Goal: Transaction & Acquisition: Purchase product/service

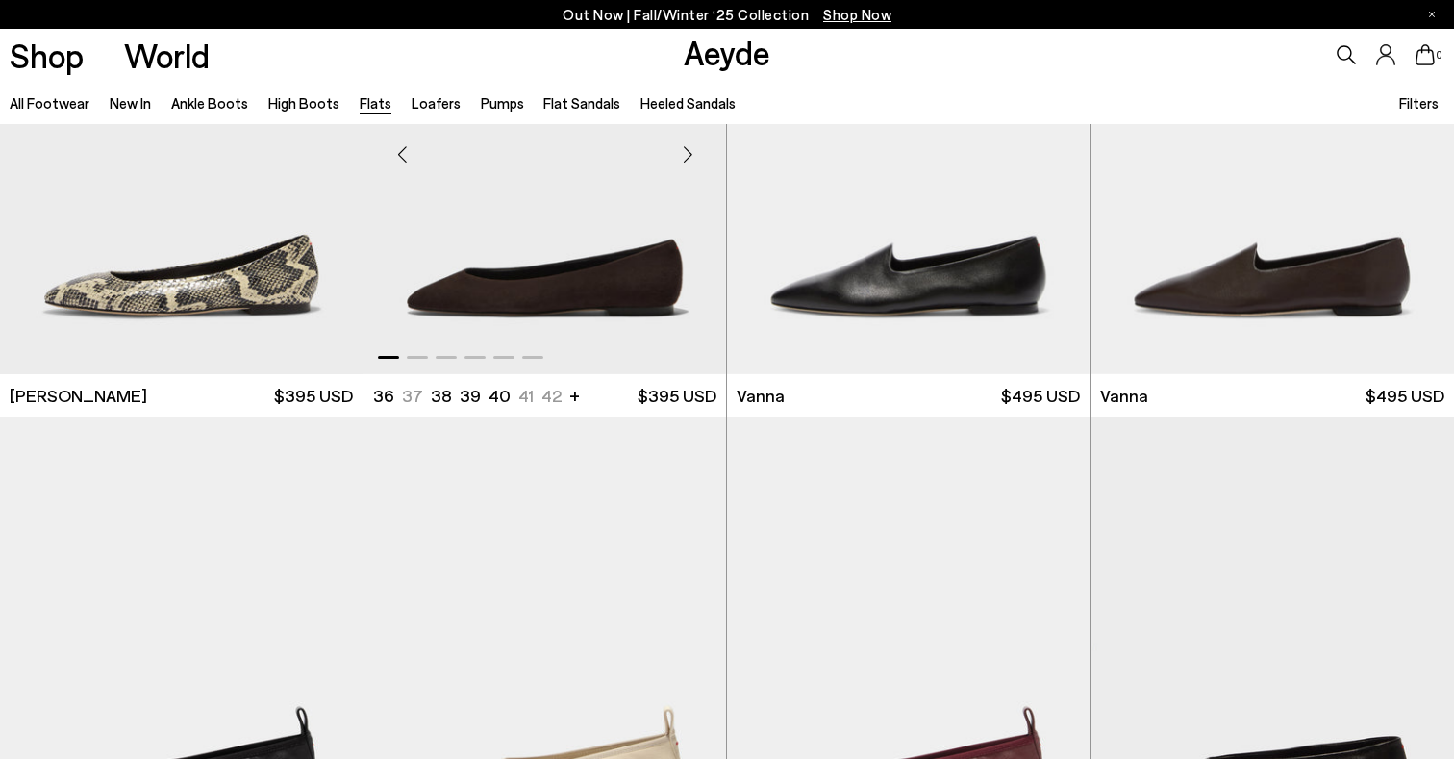
scroll to position [673, 0]
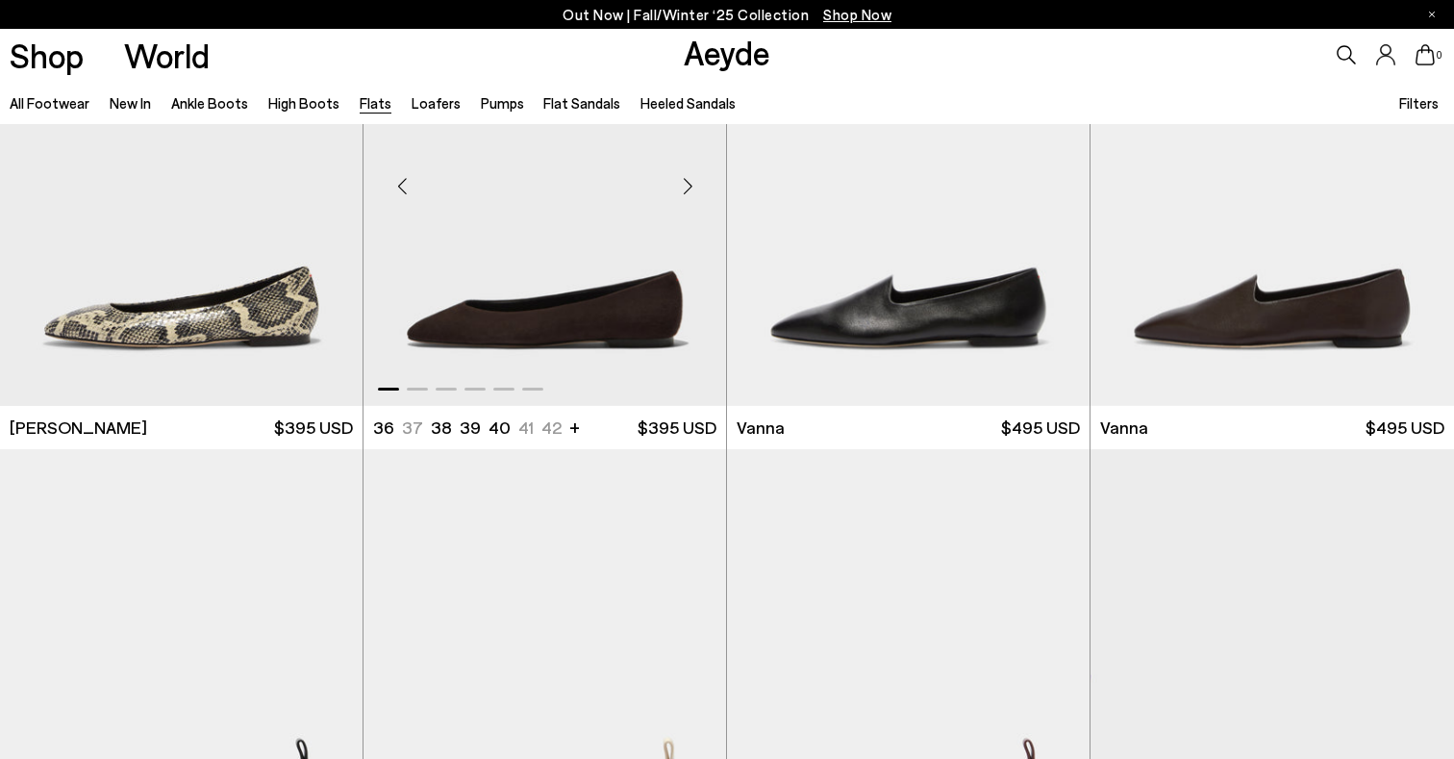
click at [682, 192] on div "Next slide" at bounding box center [688, 186] width 58 height 58
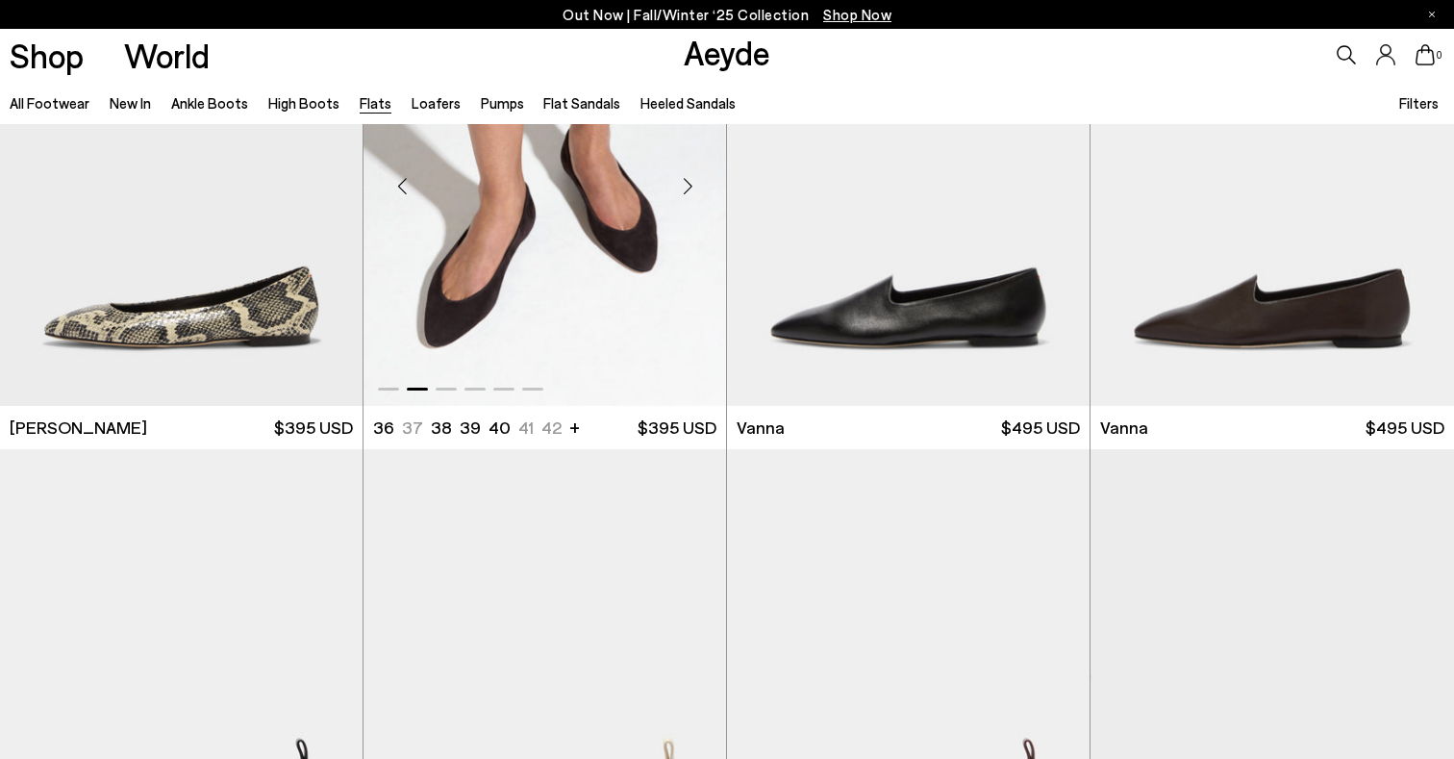
click at [682, 192] on div "Next slide" at bounding box center [688, 186] width 58 height 58
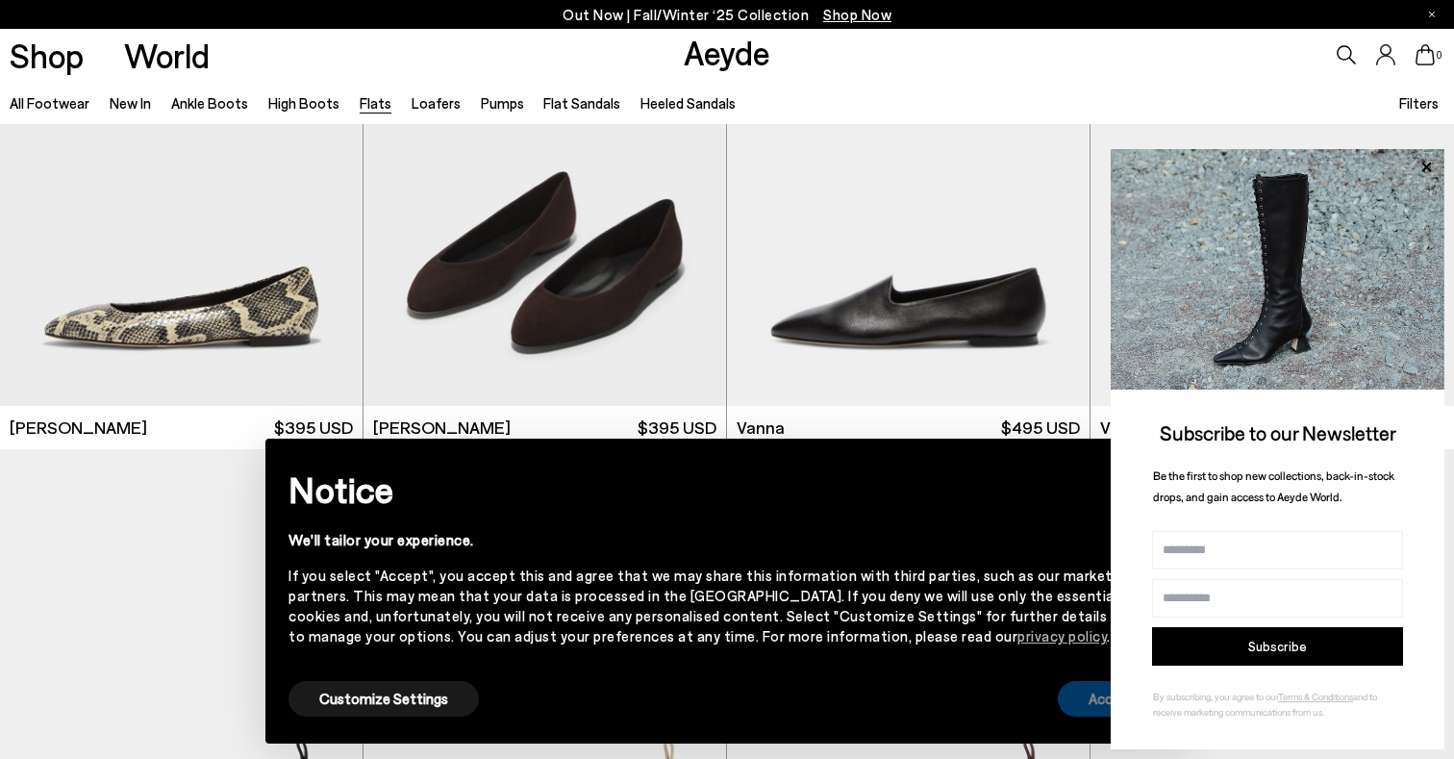
click at [1079, 688] on button "Accept" at bounding box center [1112, 699] width 108 height 36
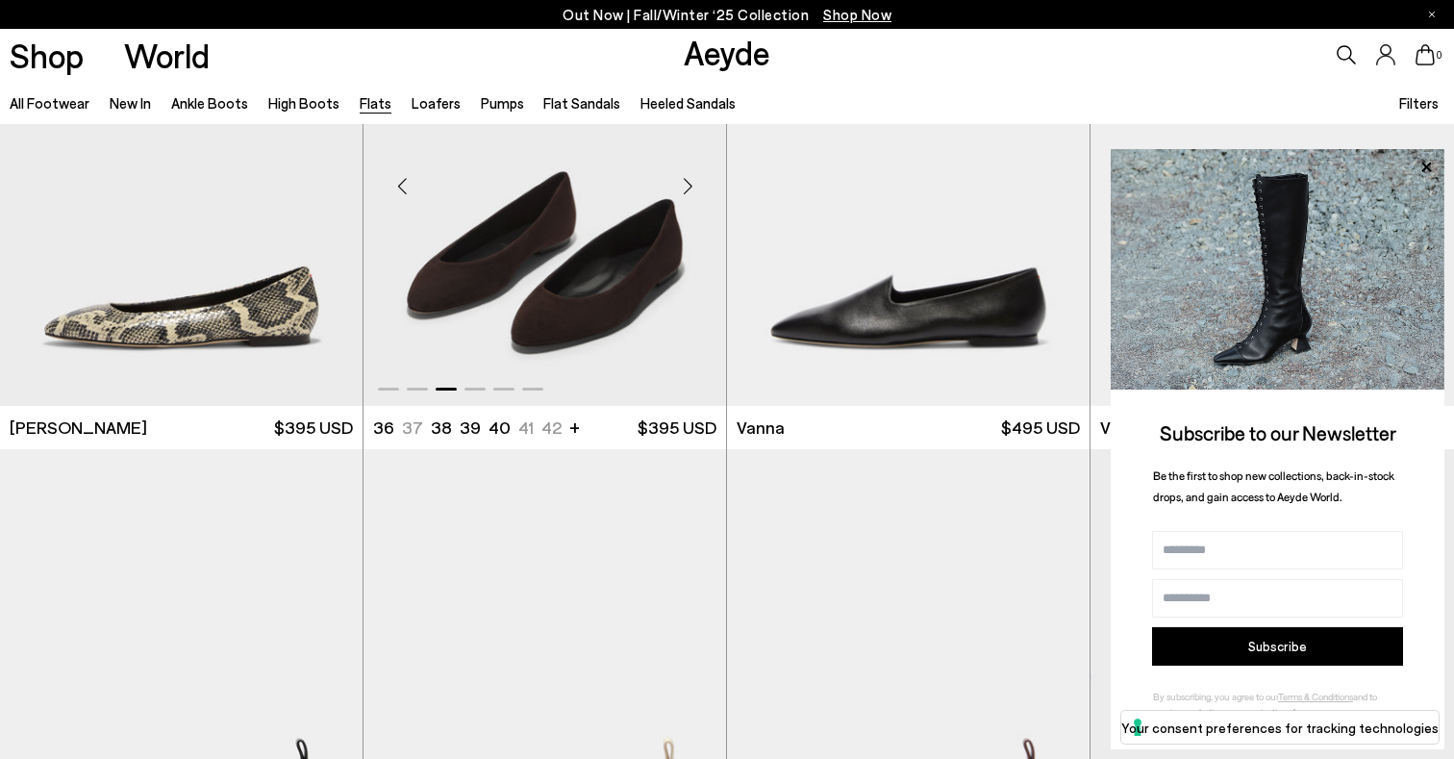
click at [684, 192] on div "Next slide" at bounding box center [688, 186] width 58 height 58
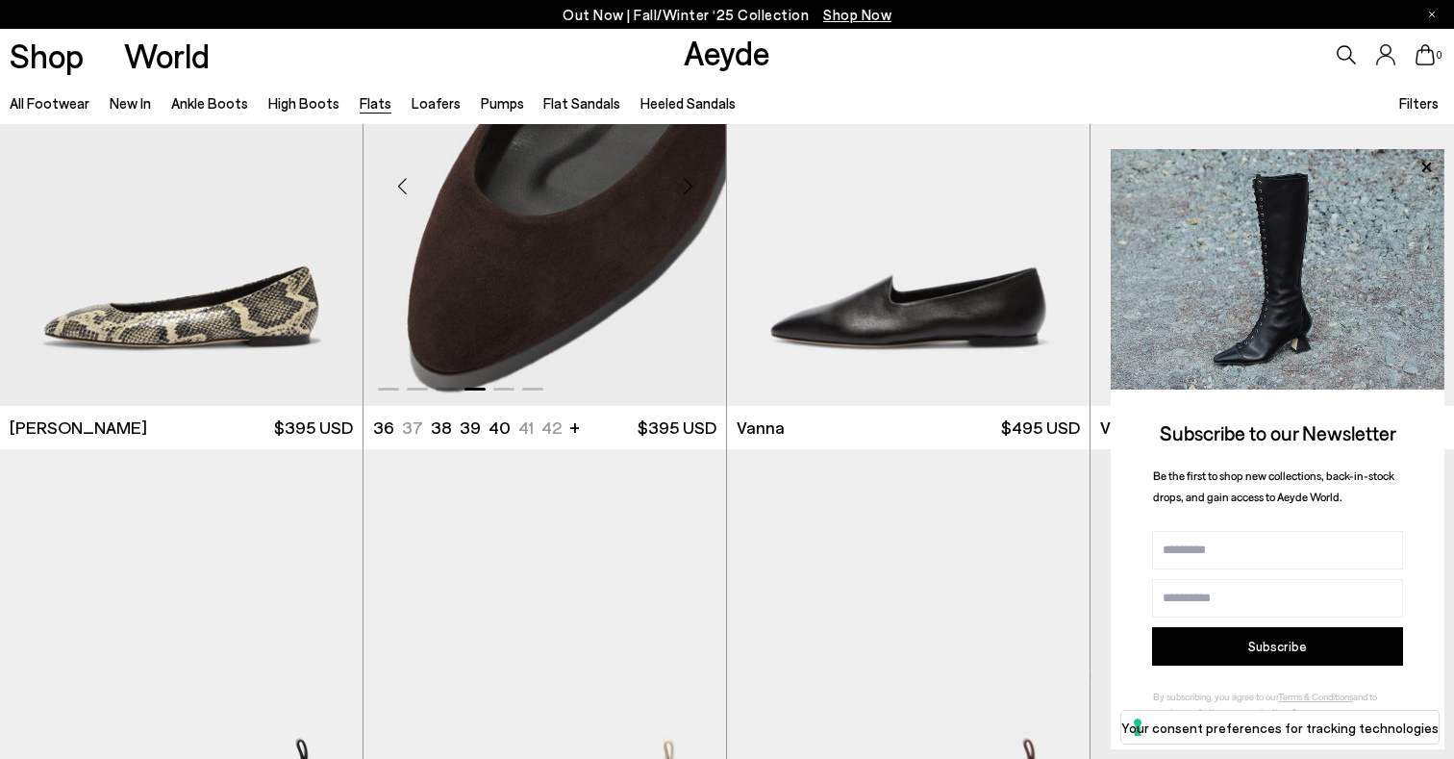
click at [684, 192] on div "Next slide" at bounding box center [688, 186] width 58 height 58
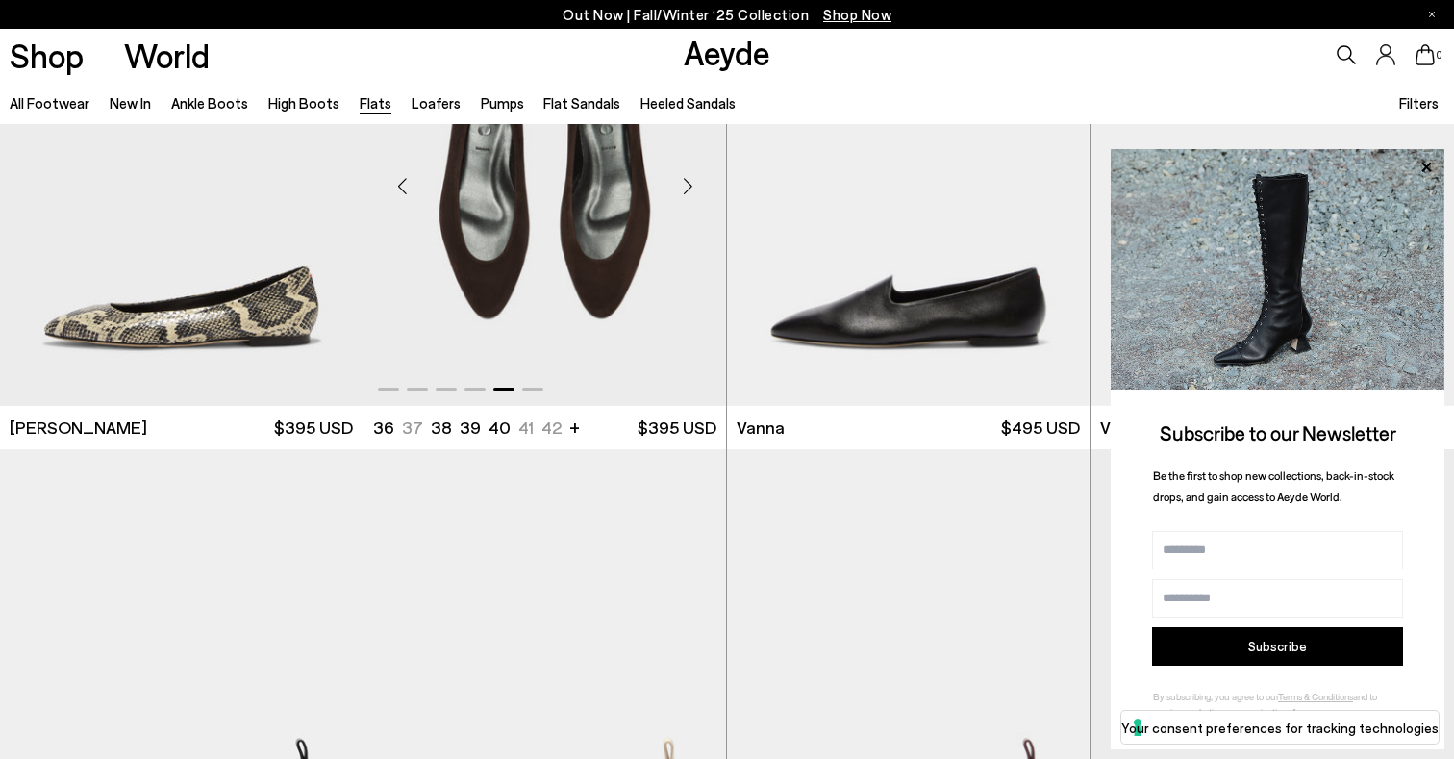
click at [684, 192] on div "Next slide" at bounding box center [688, 186] width 58 height 58
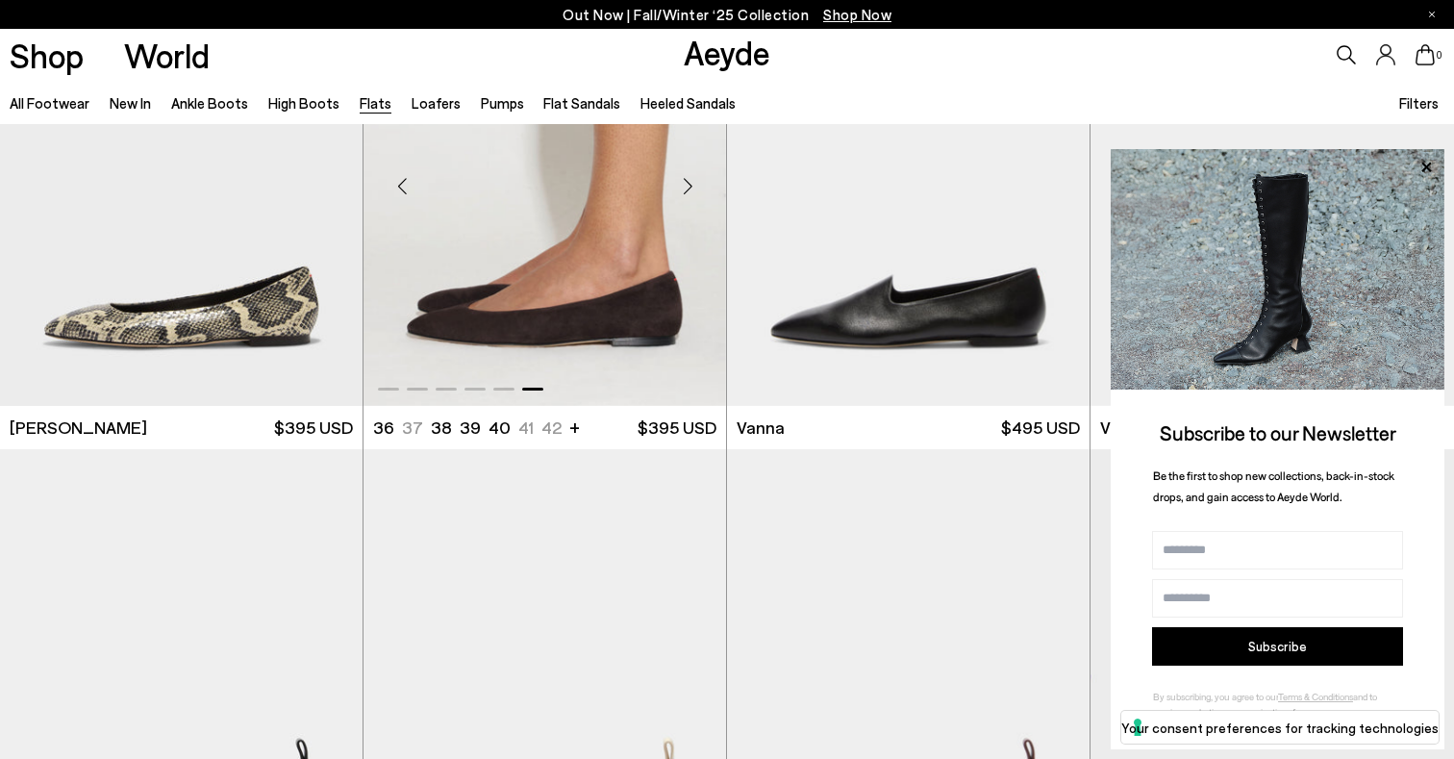
click at [684, 192] on div "Next slide" at bounding box center [688, 186] width 58 height 58
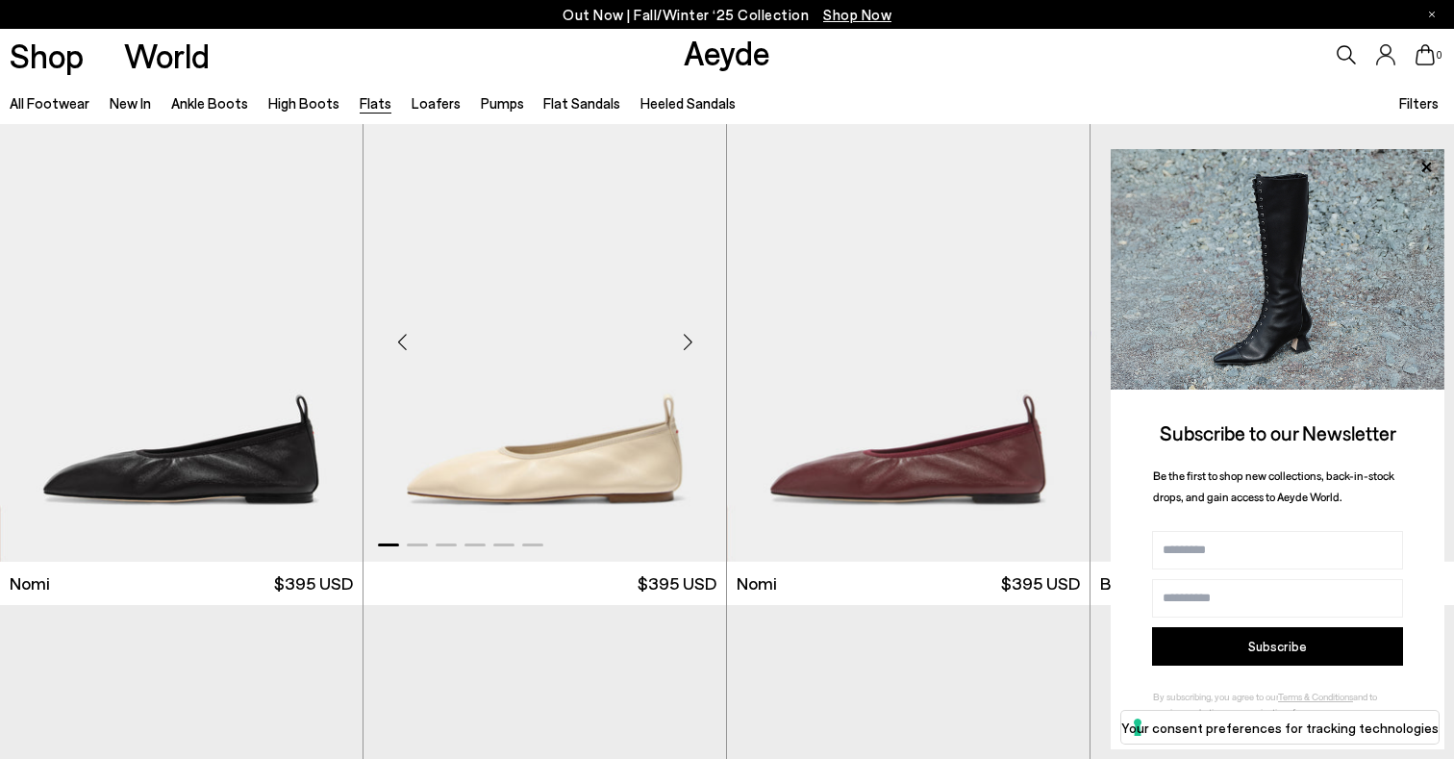
scroll to position [614, 0]
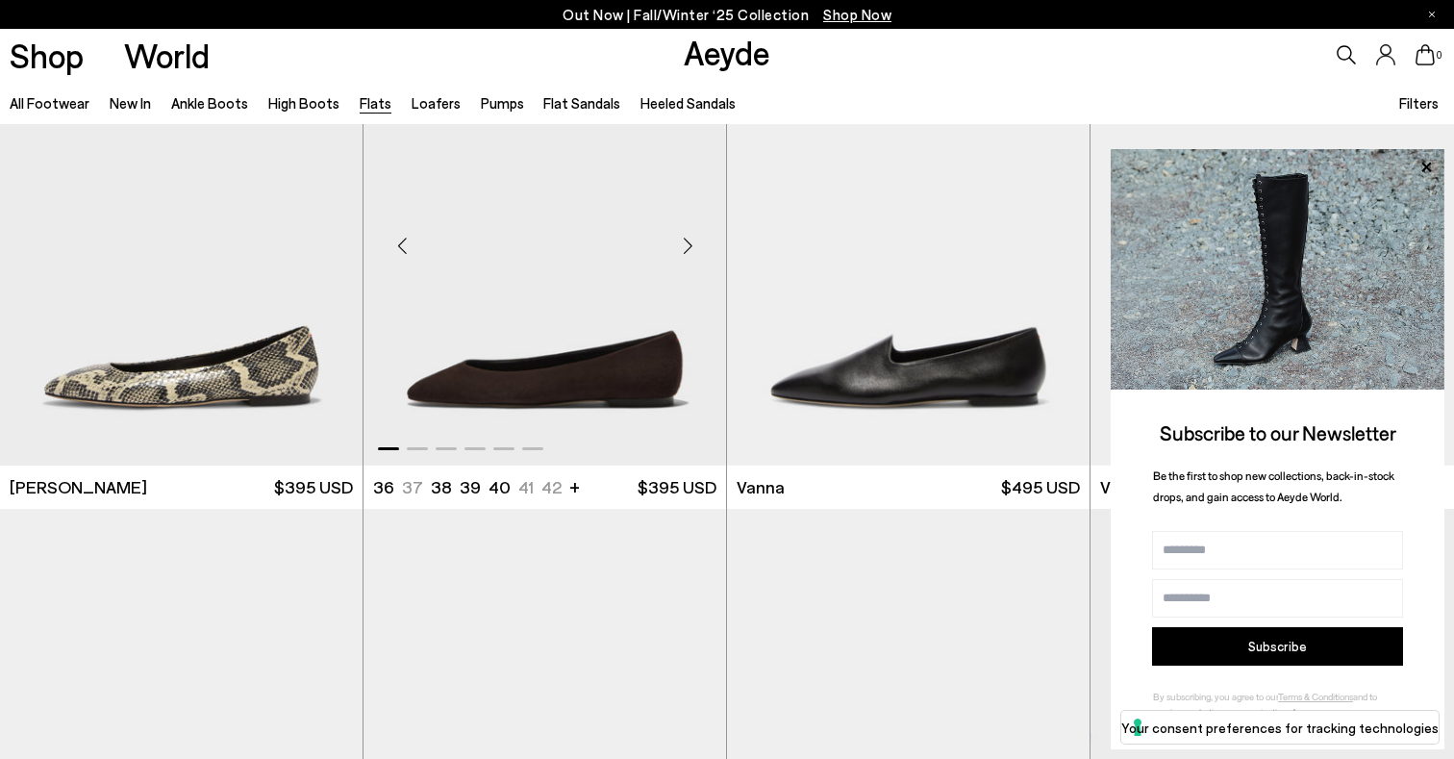
click at [580, 288] on img "1 / 6" at bounding box center [545, 238] width 363 height 456
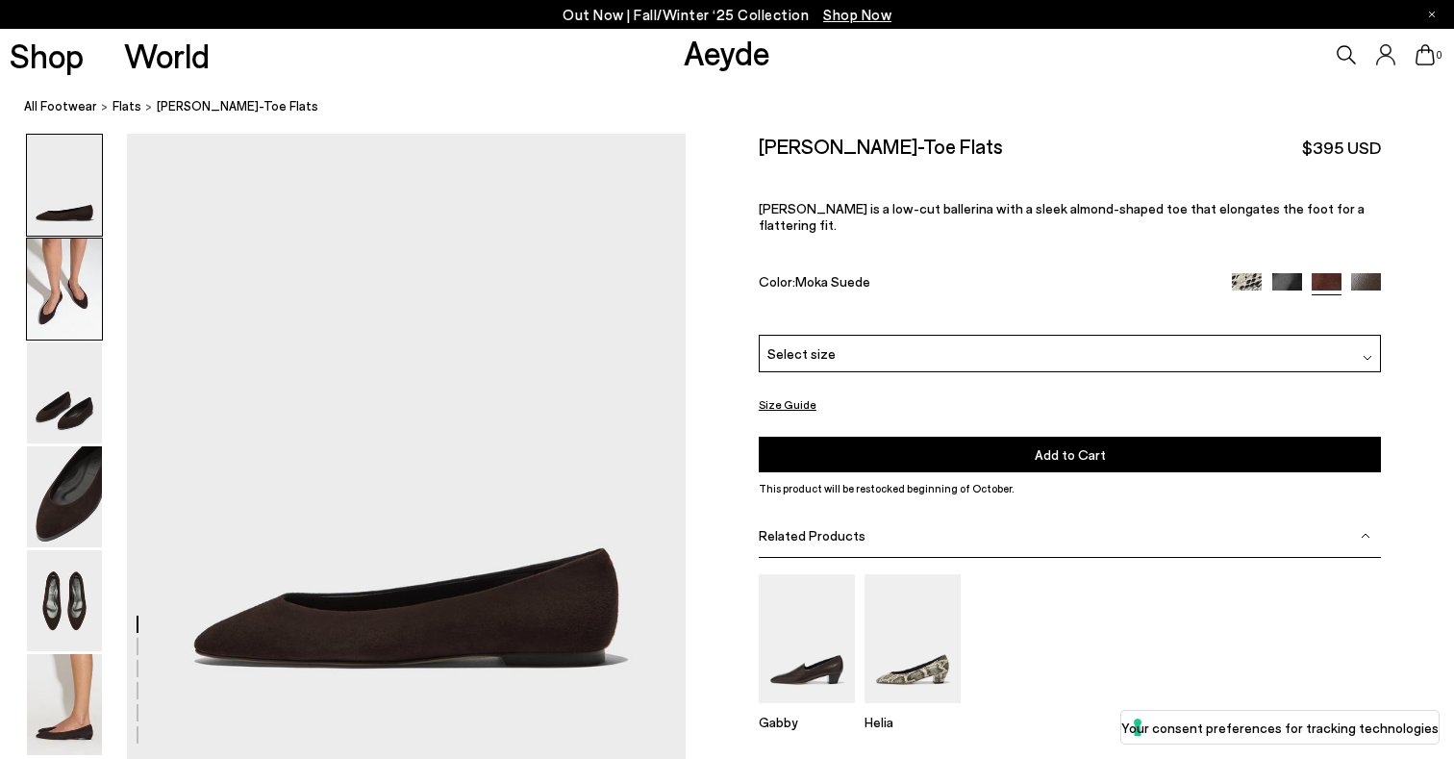
click at [82, 270] on img at bounding box center [64, 289] width 75 height 101
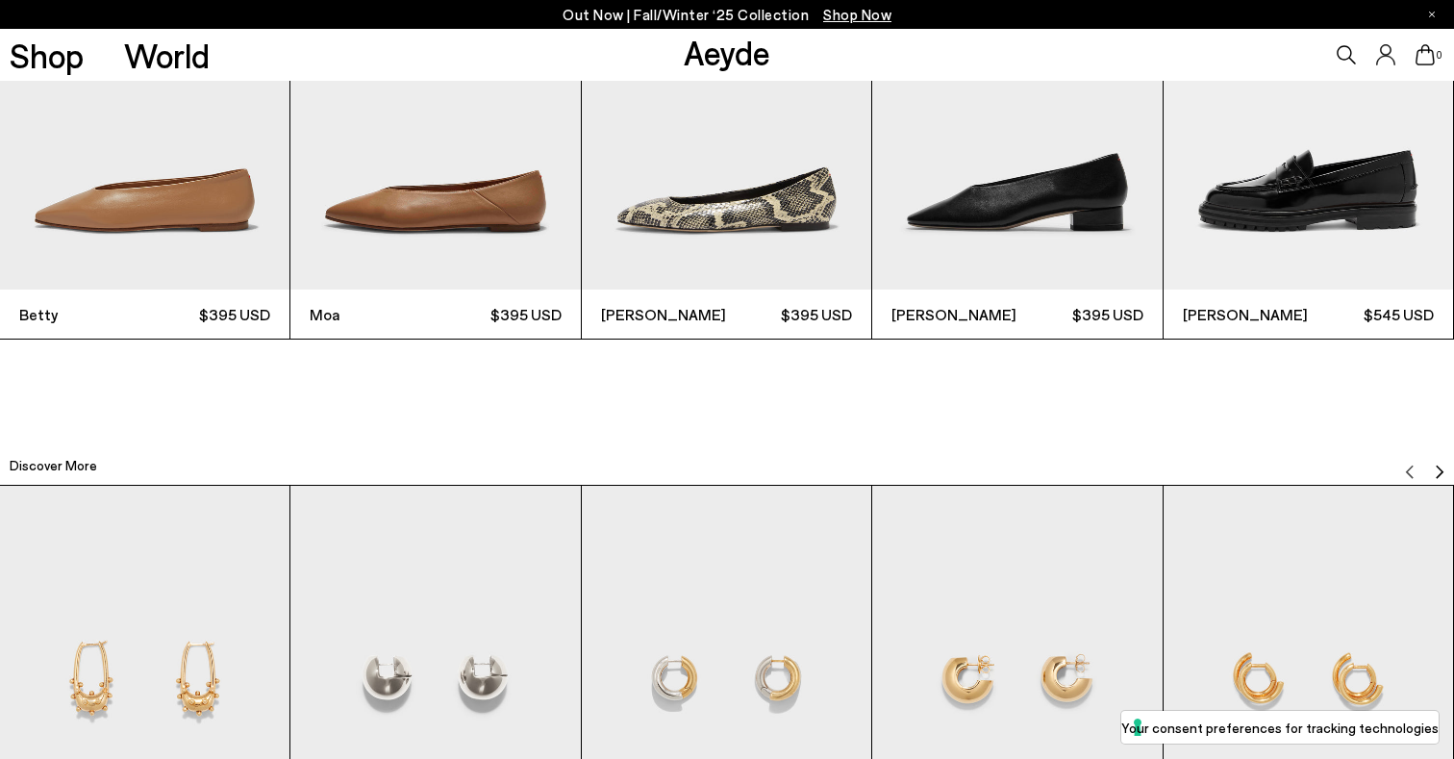
scroll to position [4500, 0]
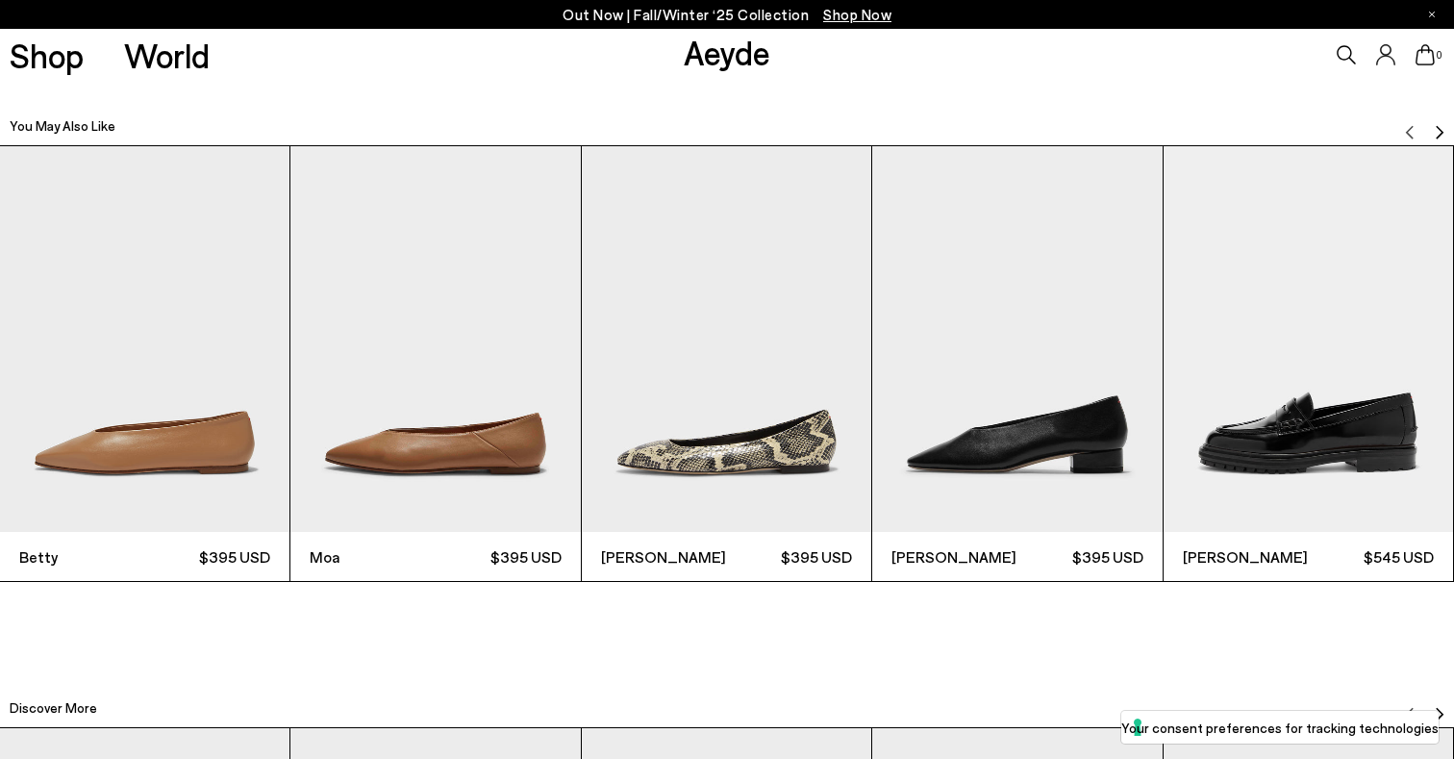
click at [1438, 125] on img "Next slide" at bounding box center [1439, 132] width 15 height 15
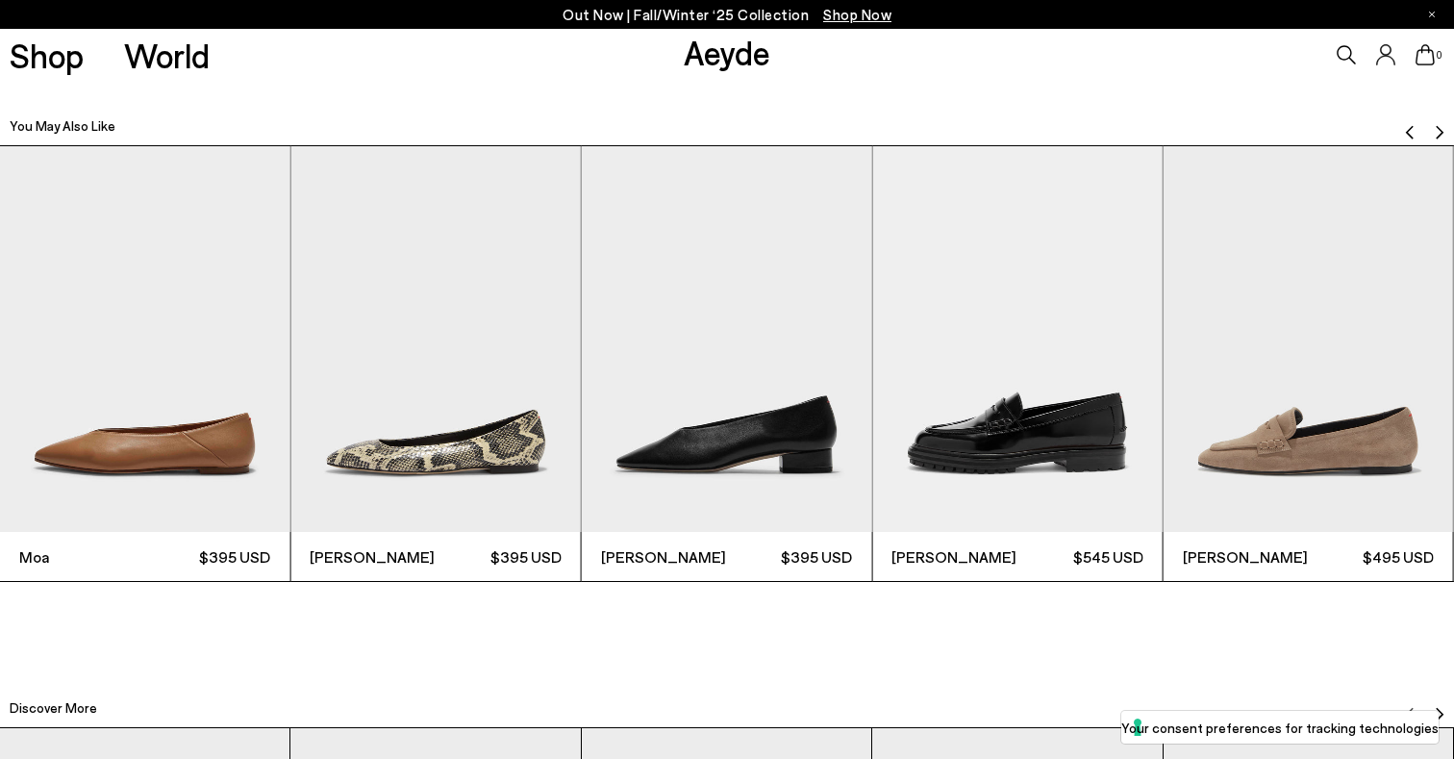
click at [1438, 125] on img "Next slide" at bounding box center [1439, 132] width 15 height 15
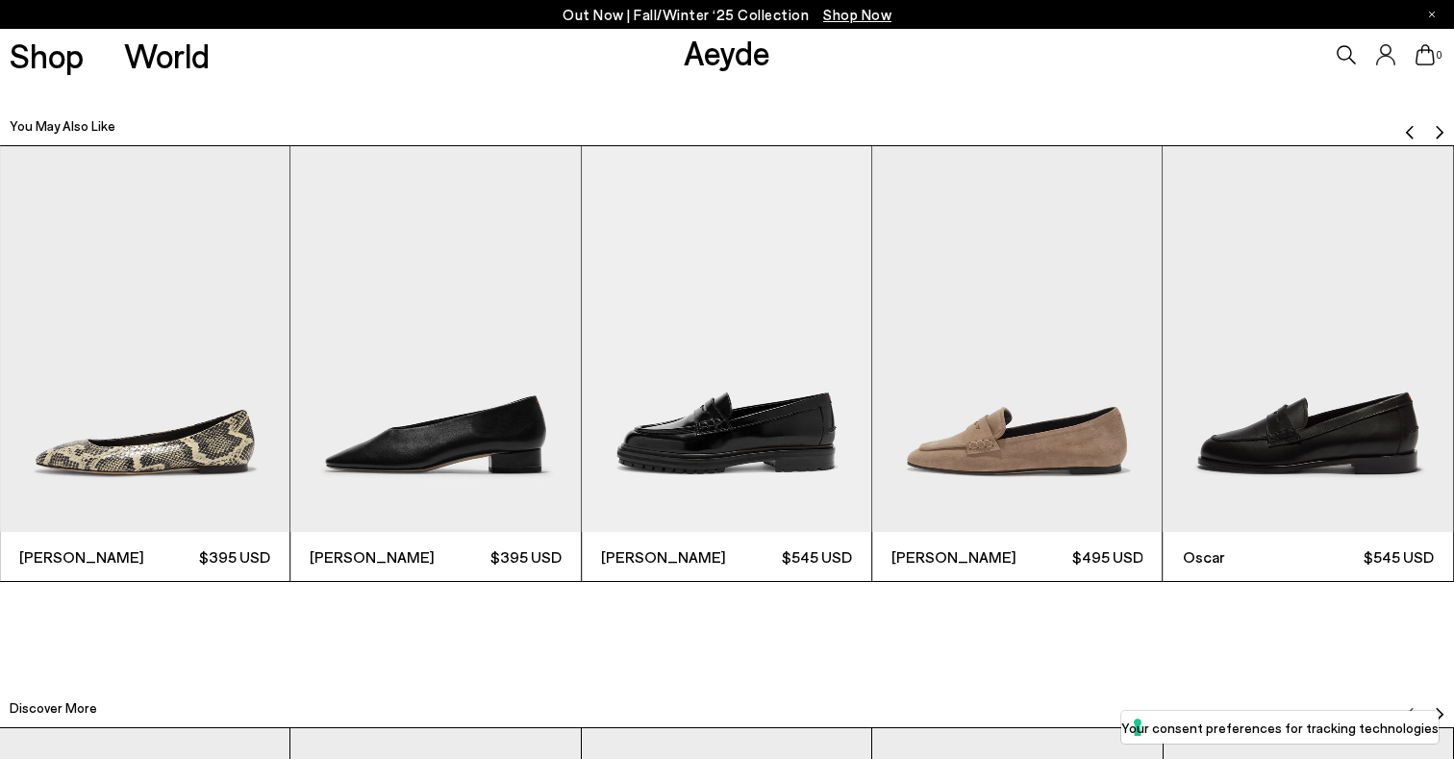
click at [1438, 125] on img "Next slide" at bounding box center [1439, 132] width 15 height 15
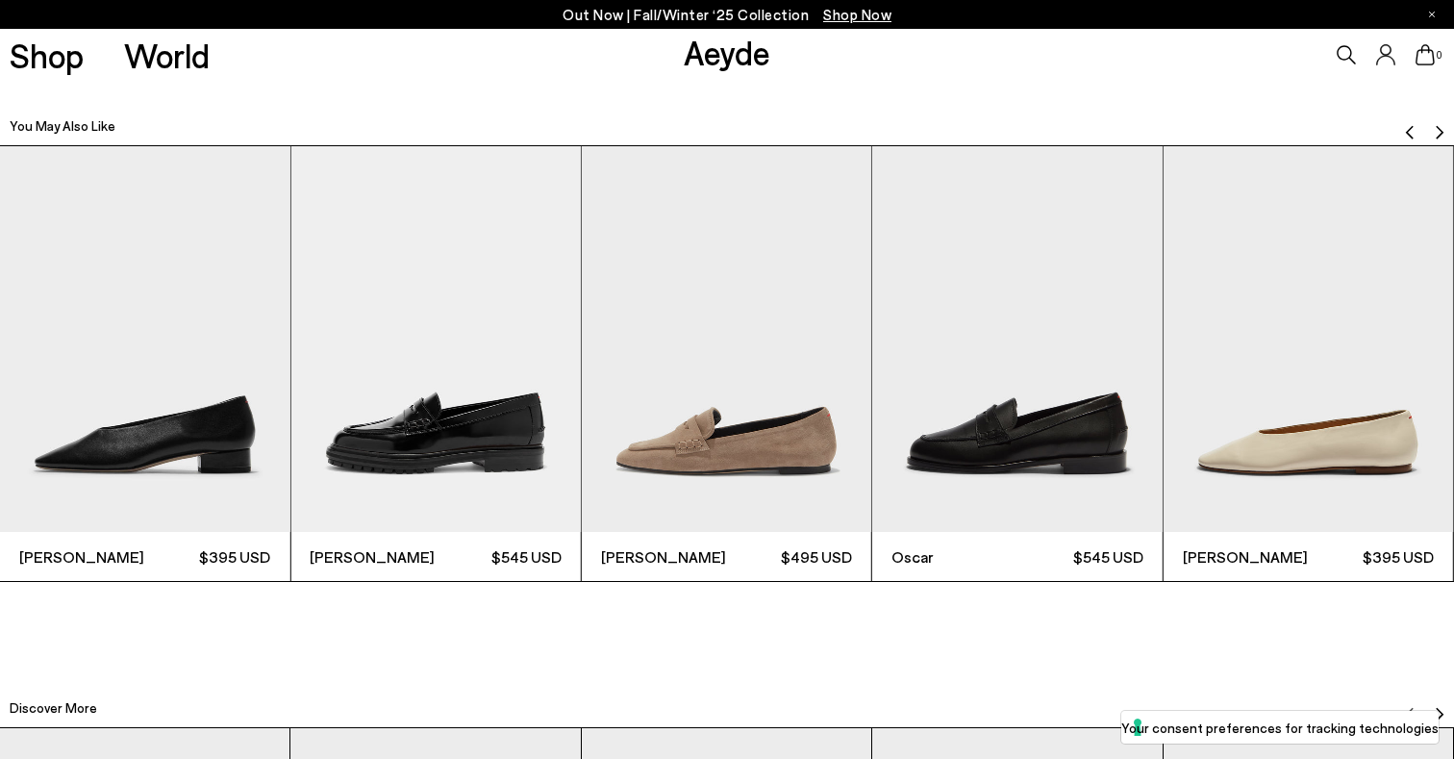
click at [1438, 125] on img "Next slide" at bounding box center [1439, 132] width 15 height 15
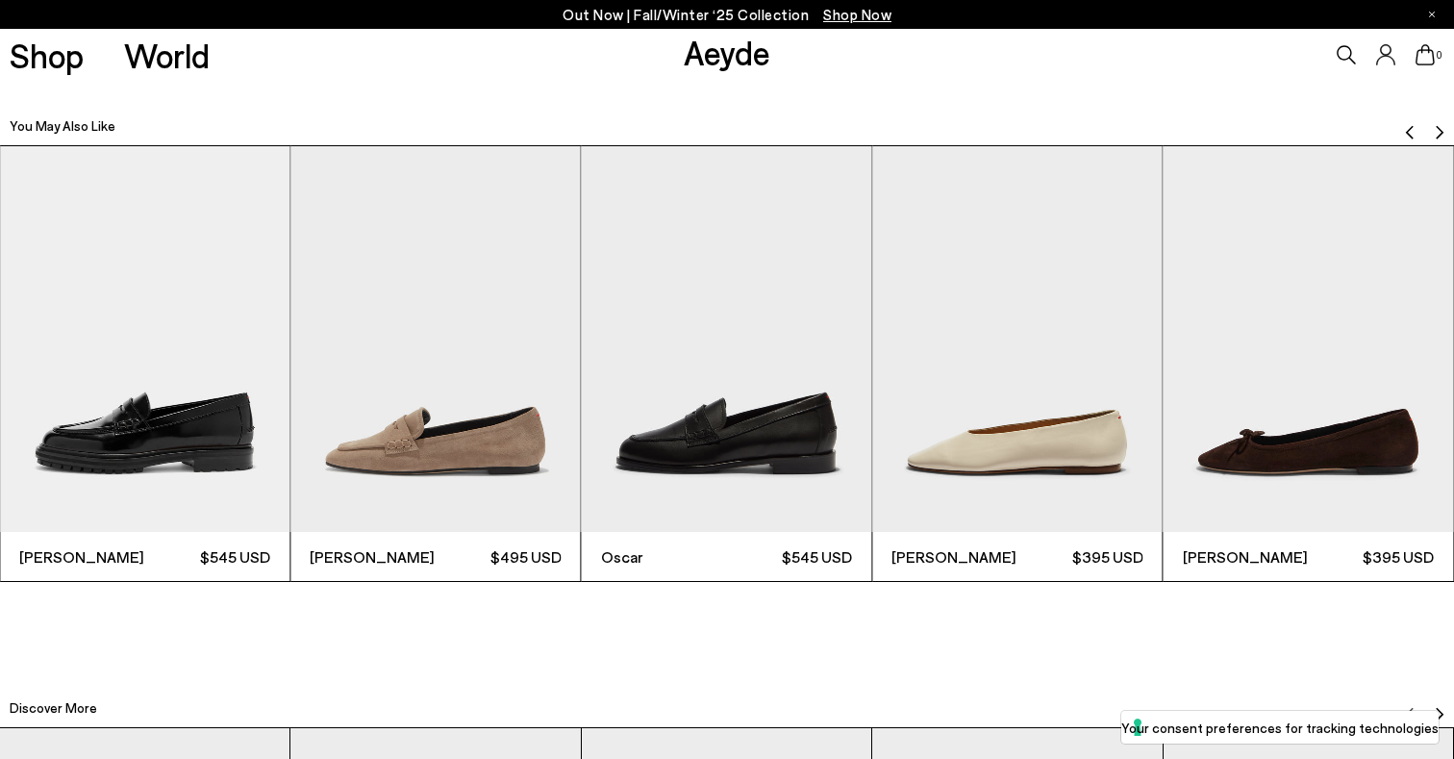
click at [1438, 125] on img "Next slide" at bounding box center [1439, 132] width 15 height 15
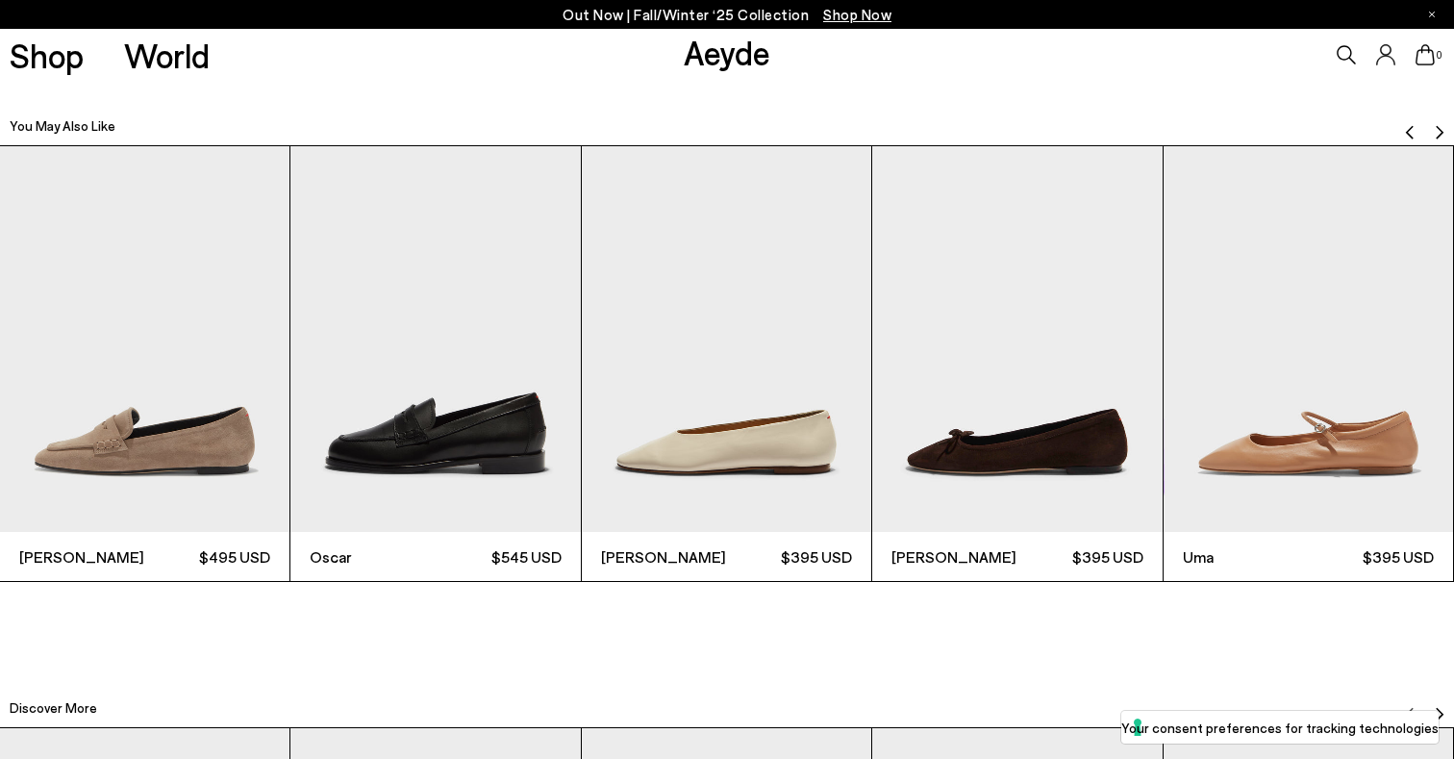
click at [1438, 125] on img "Next slide" at bounding box center [1439, 132] width 15 height 15
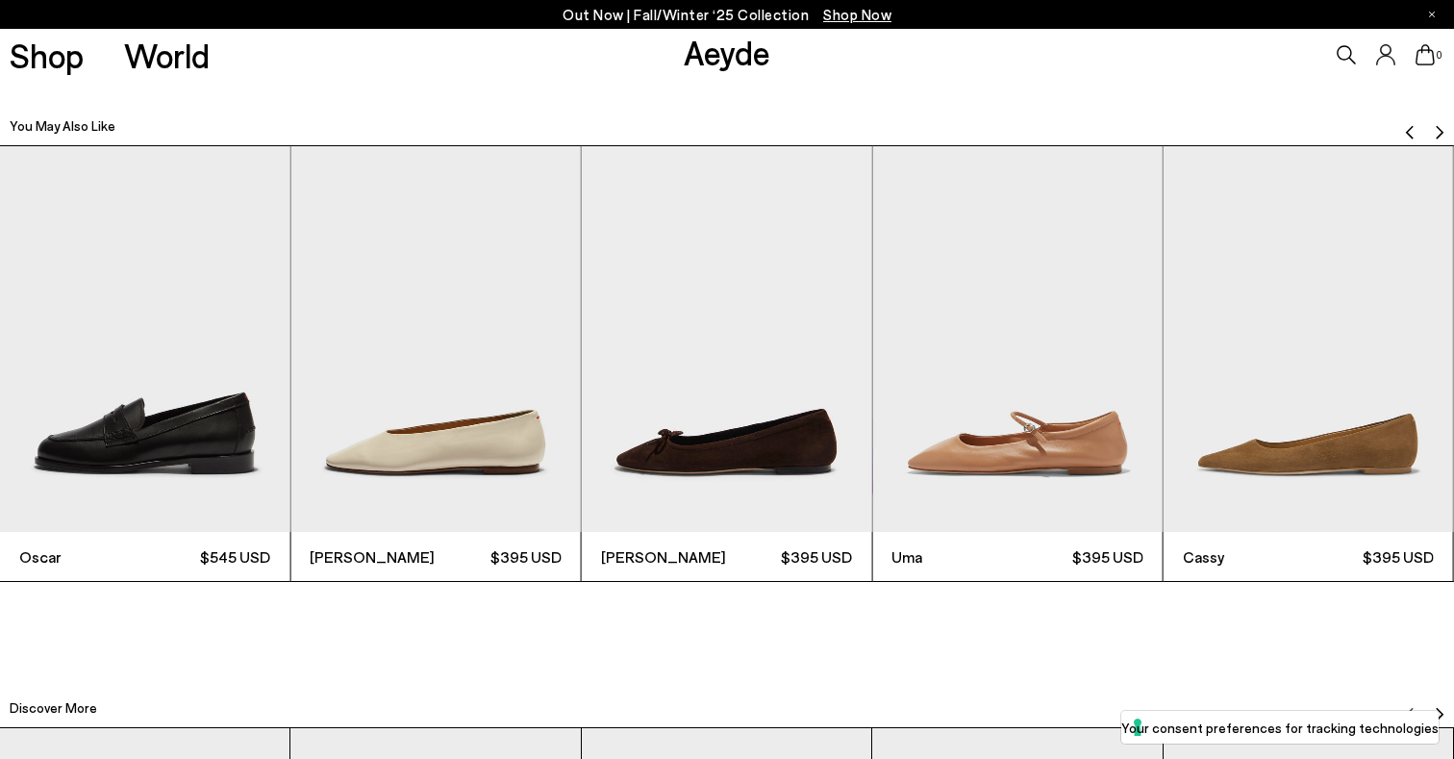
click at [761, 402] on img "9 / 12" at bounding box center [727, 339] width 290 height 387
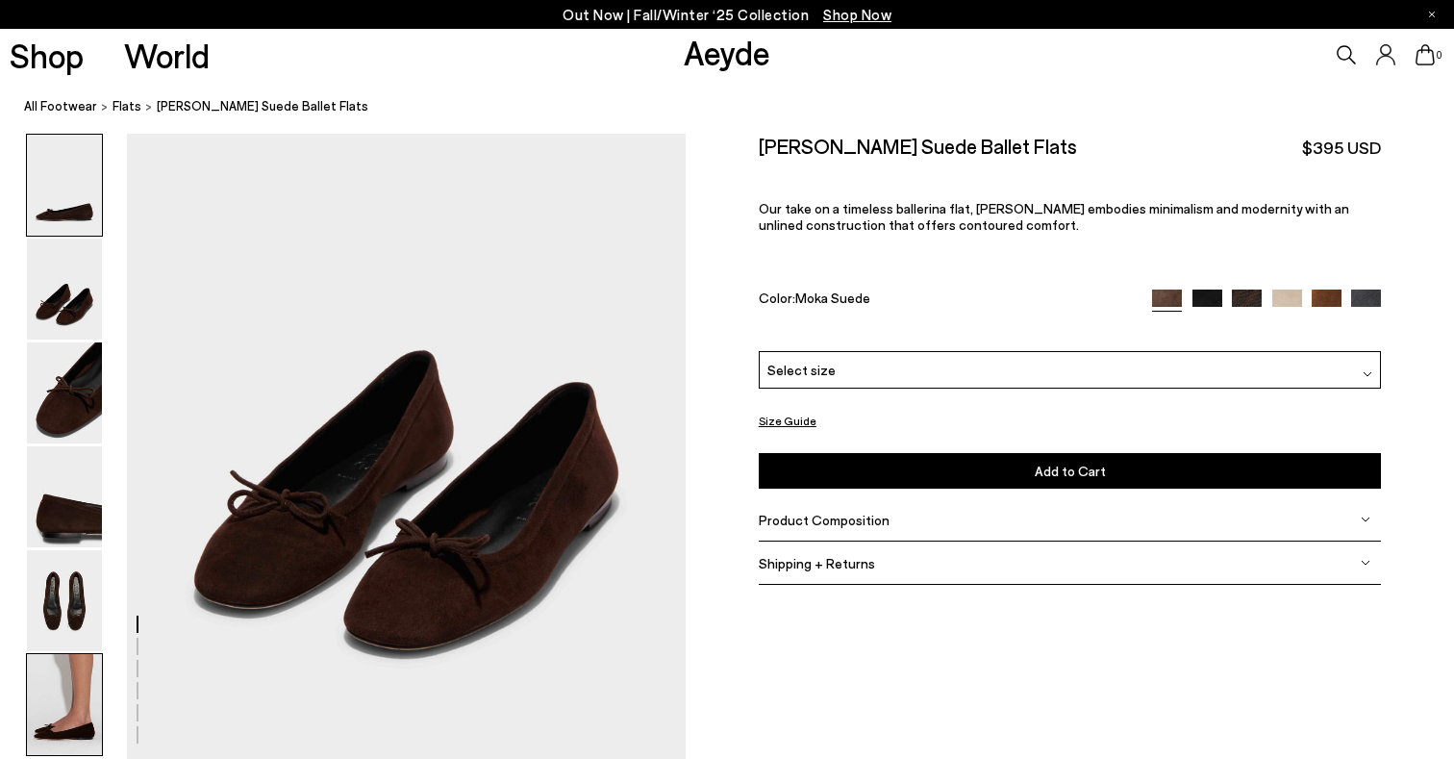
click at [55, 684] on img at bounding box center [64, 704] width 75 height 101
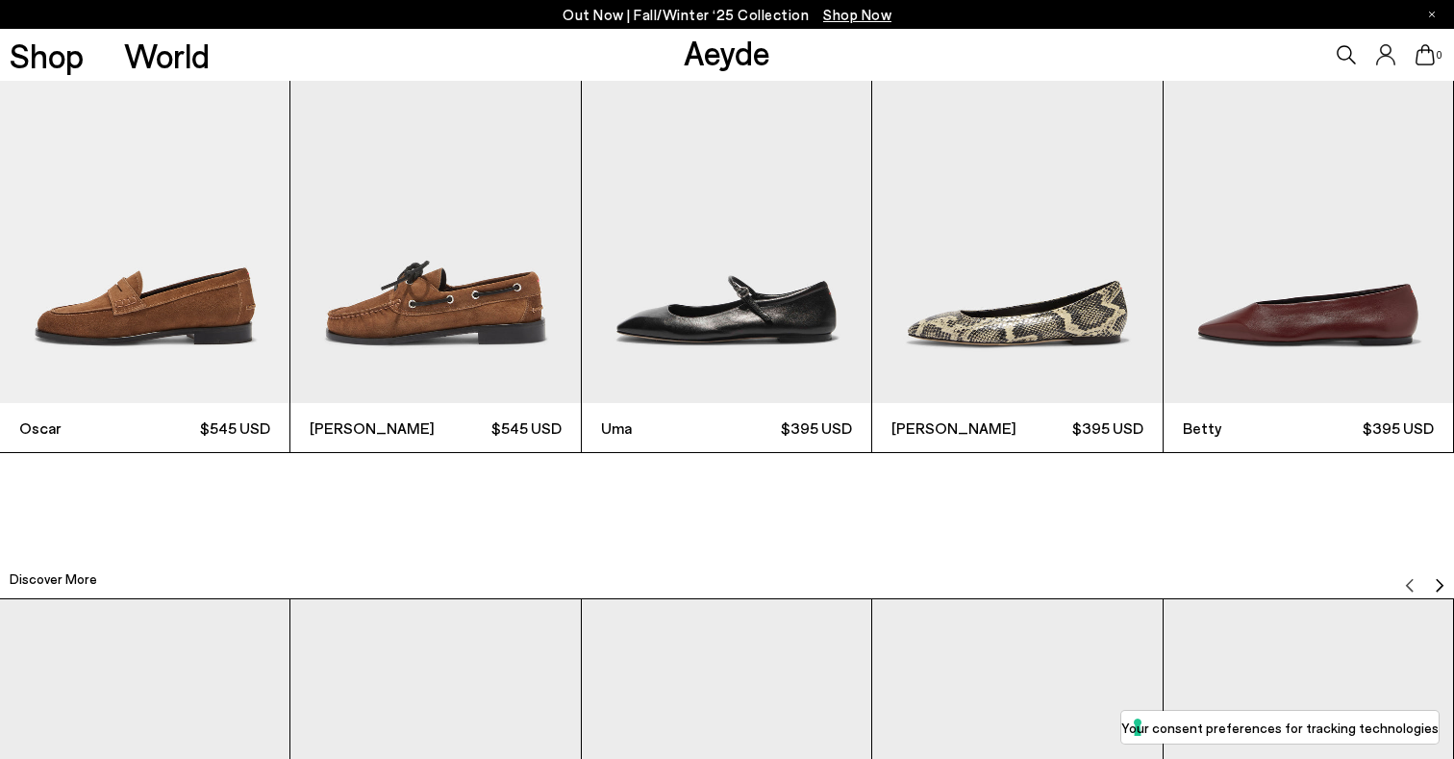
scroll to position [4732, 0]
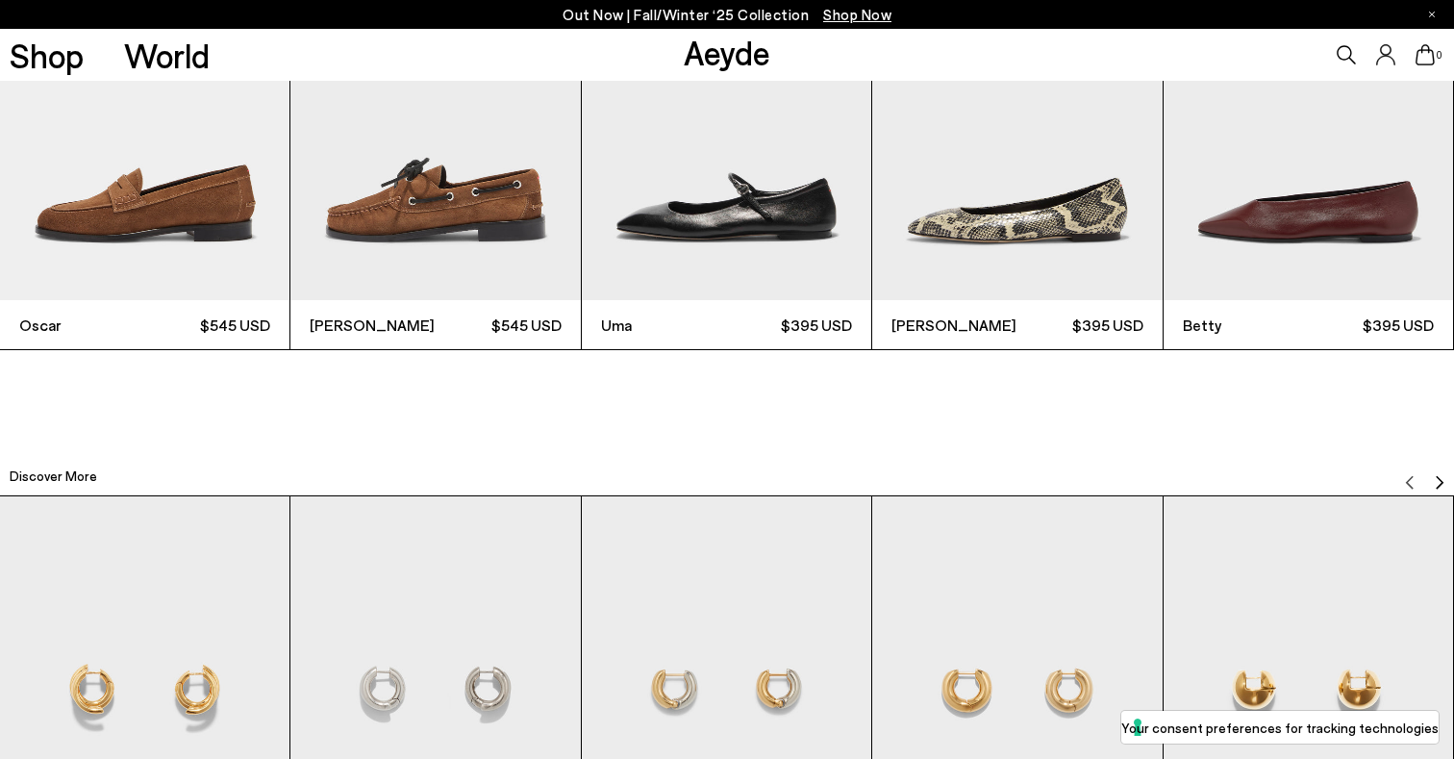
click at [734, 290] on img "3 / 12" at bounding box center [727, 107] width 290 height 387
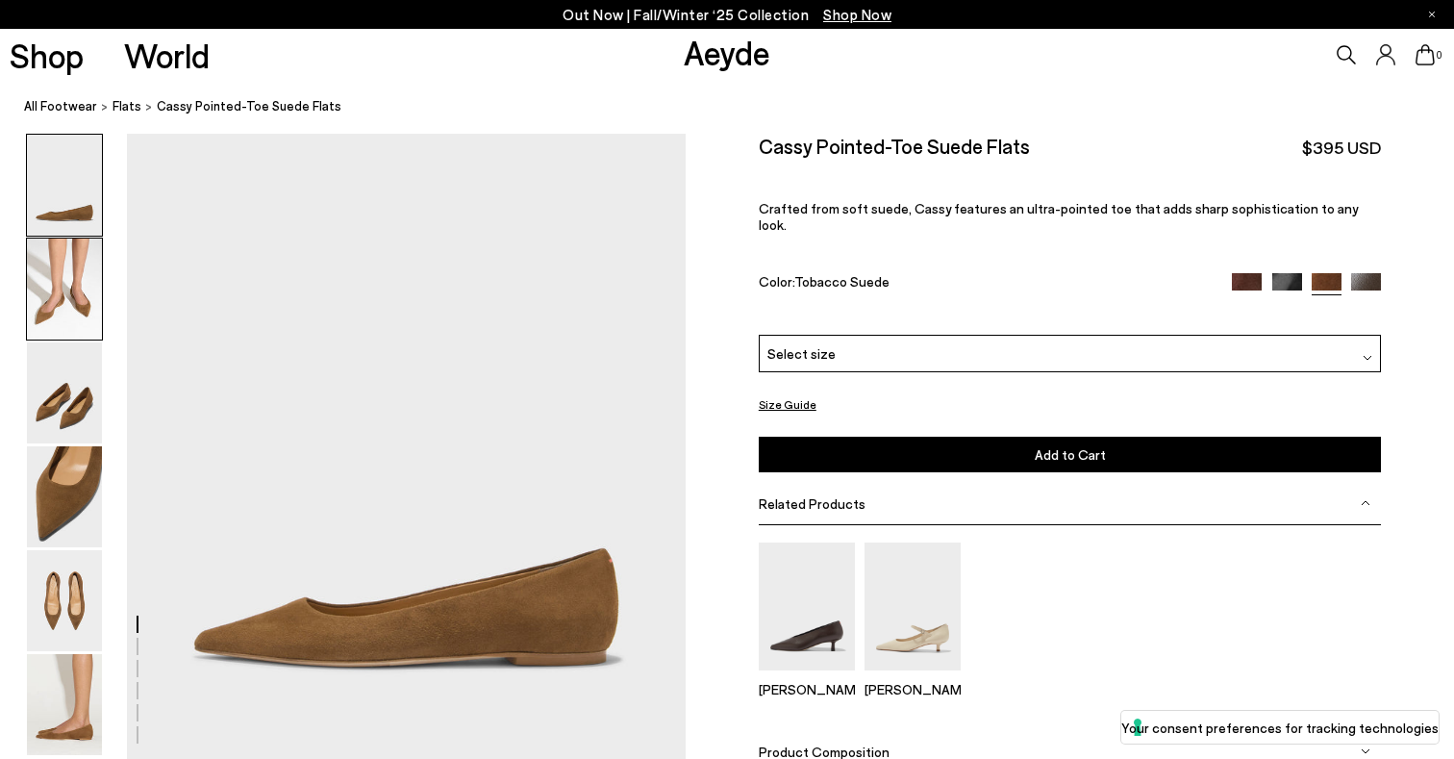
click at [44, 284] on img at bounding box center [64, 289] width 75 height 101
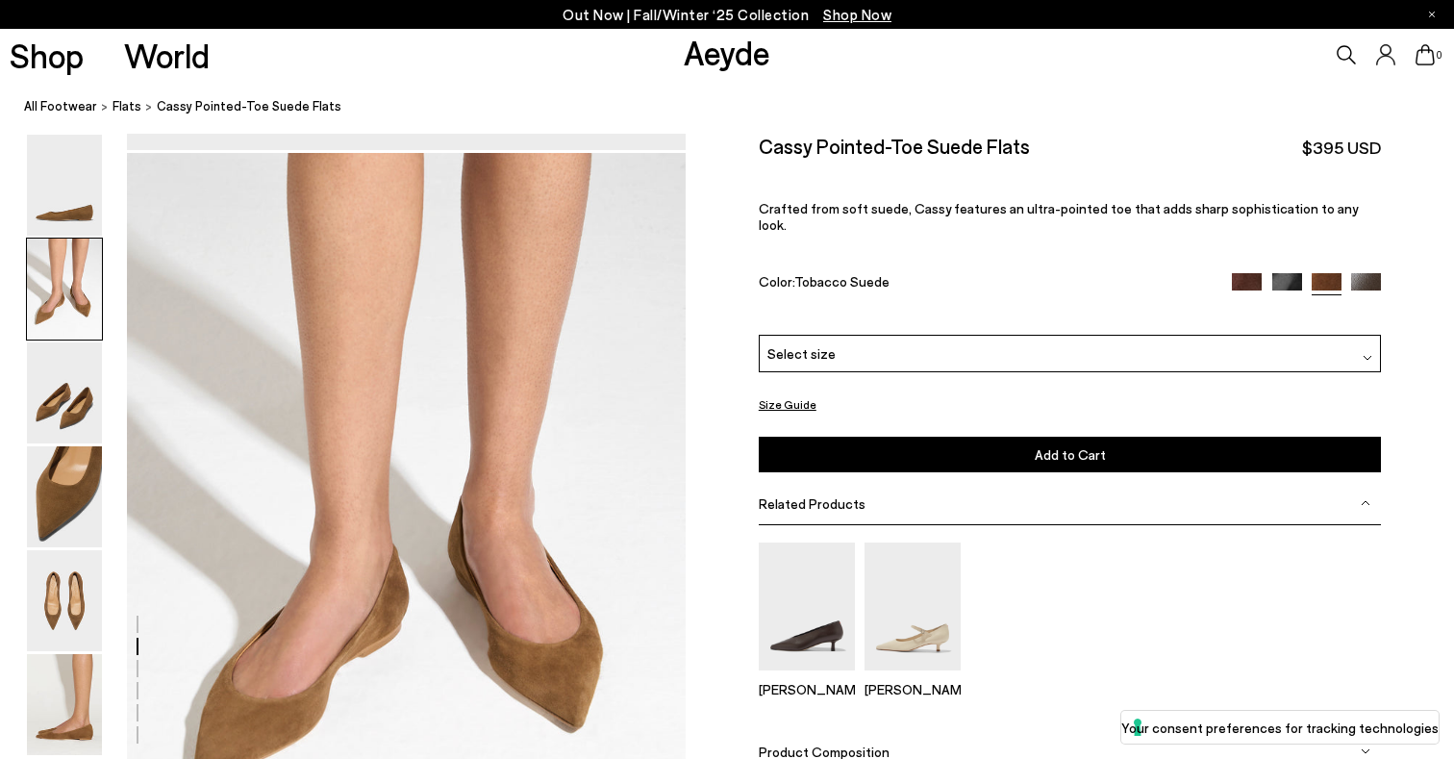
scroll to position [630, 0]
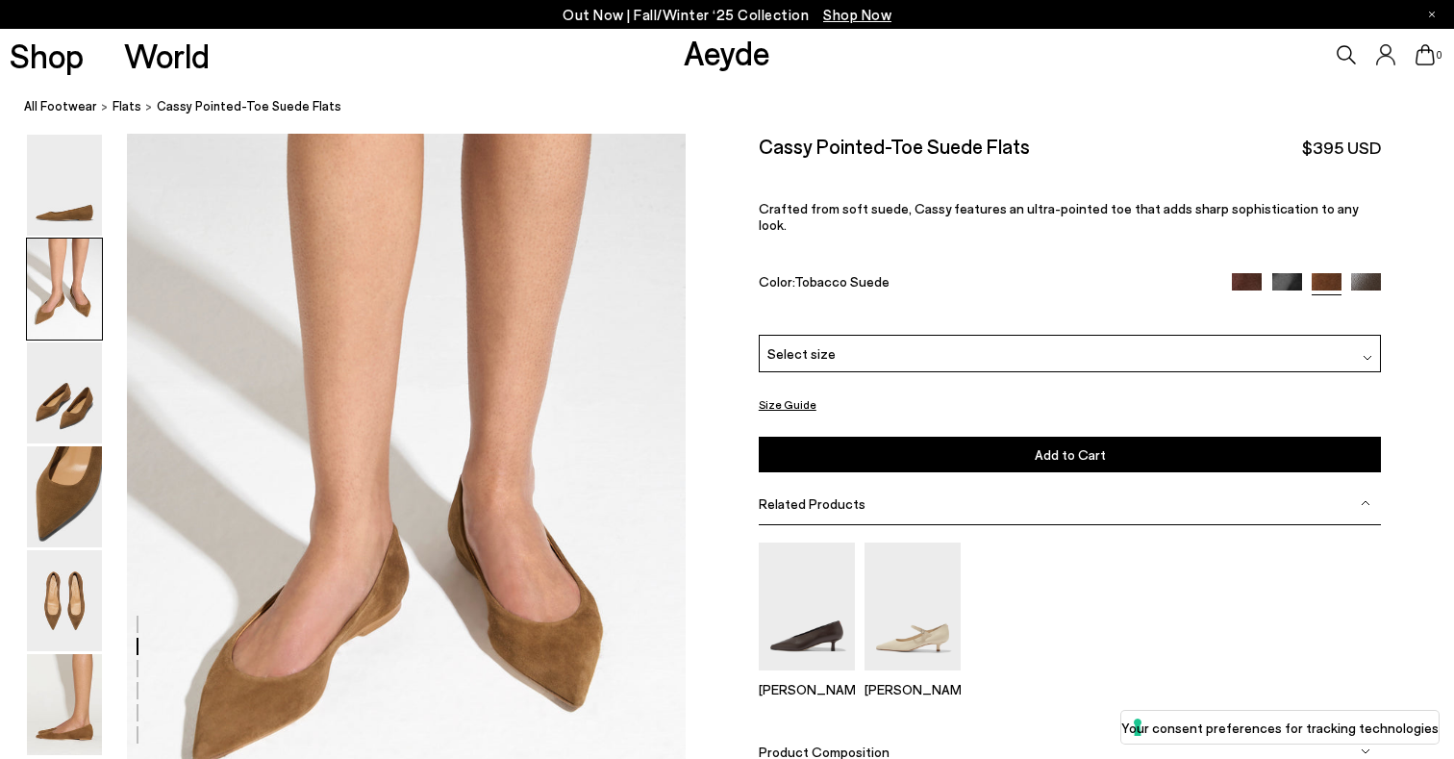
click at [1238, 272] on img at bounding box center [1247, 287] width 30 height 30
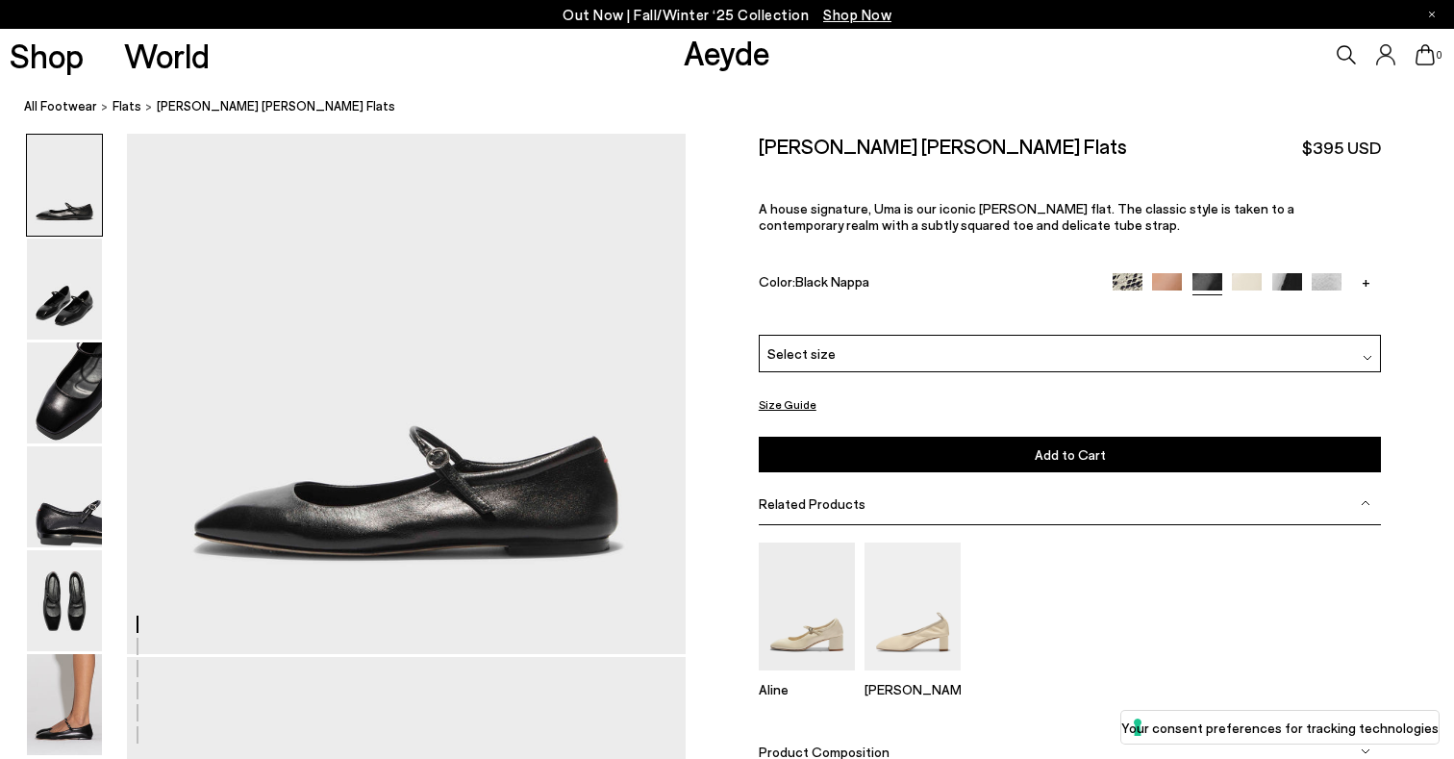
scroll to position [118, 0]
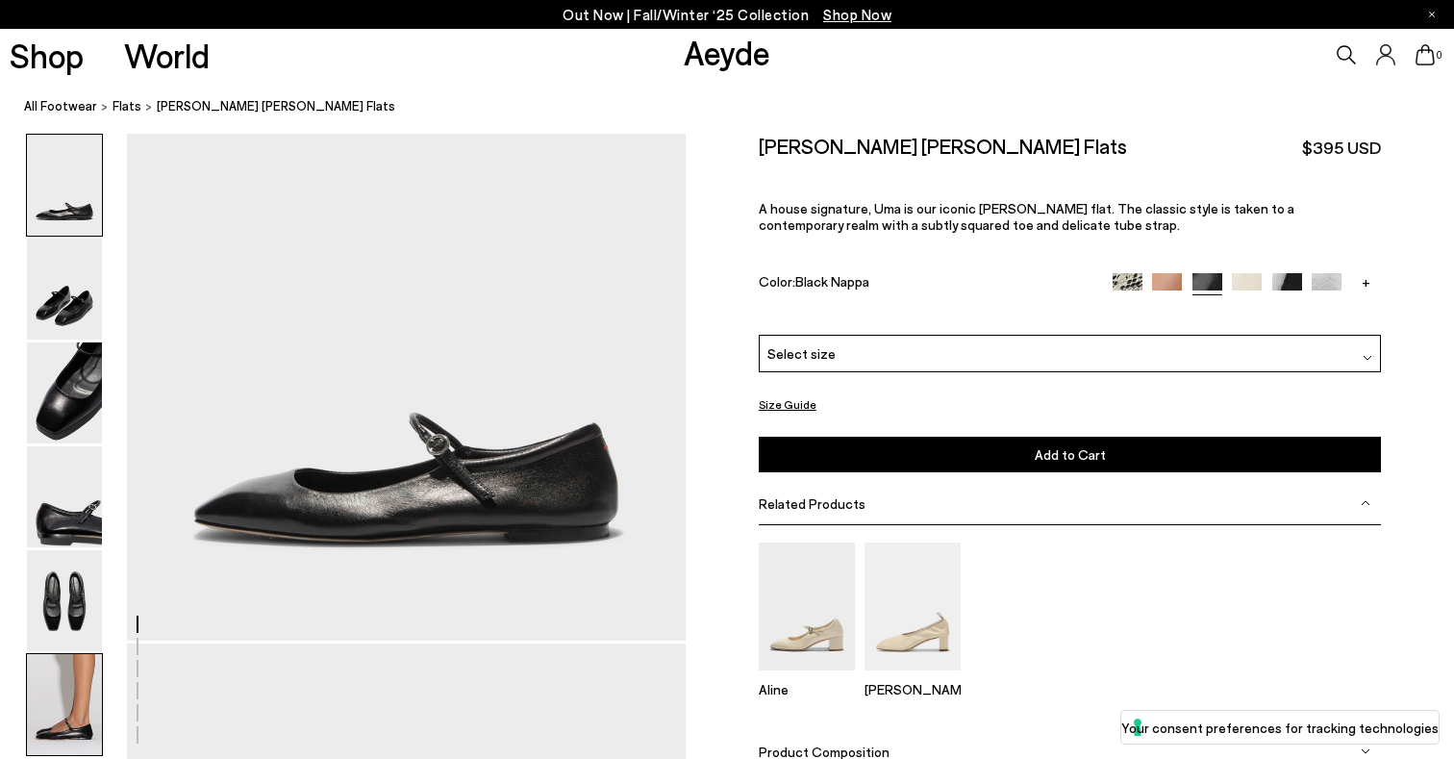
click at [77, 719] on img at bounding box center [64, 704] width 75 height 101
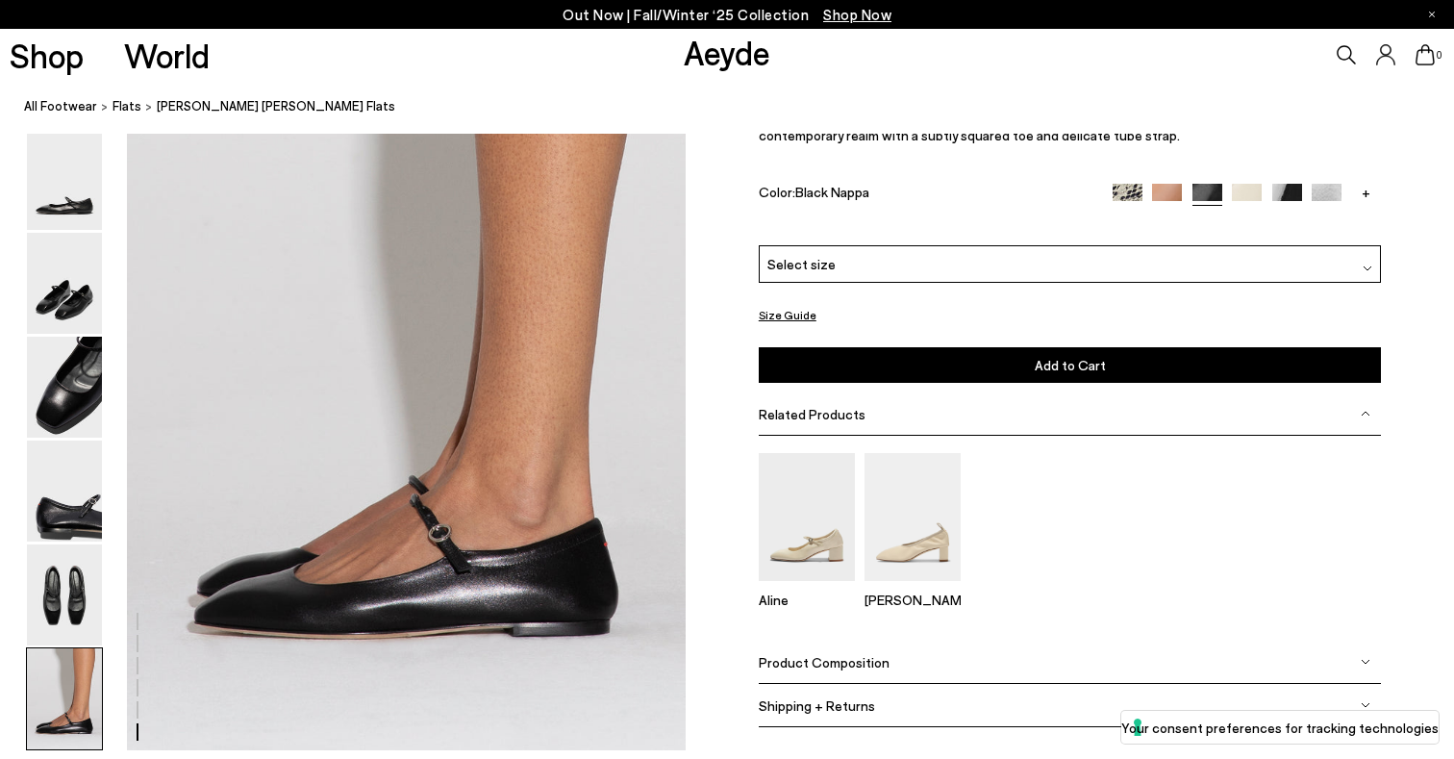
scroll to position [3755, 0]
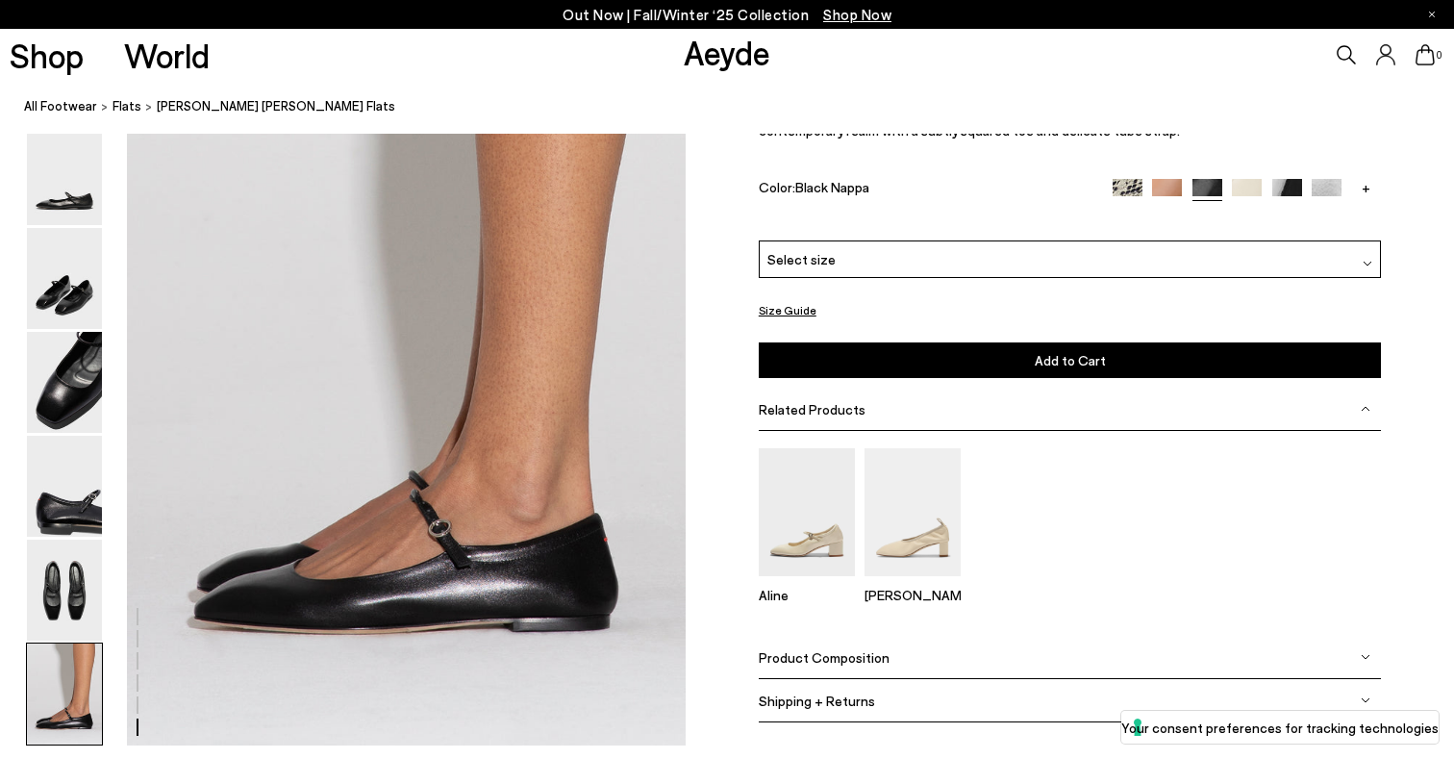
click at [1247, 173] on div "Uma Mary-Jane Flats $395 USD A house signature, Uma is our iconic Mary-Jane fla…" at bounding box center [1070, 139] width 623 height 201
click at [1247, 179] on img at bounding box center [1247, 193] width 30 height 30
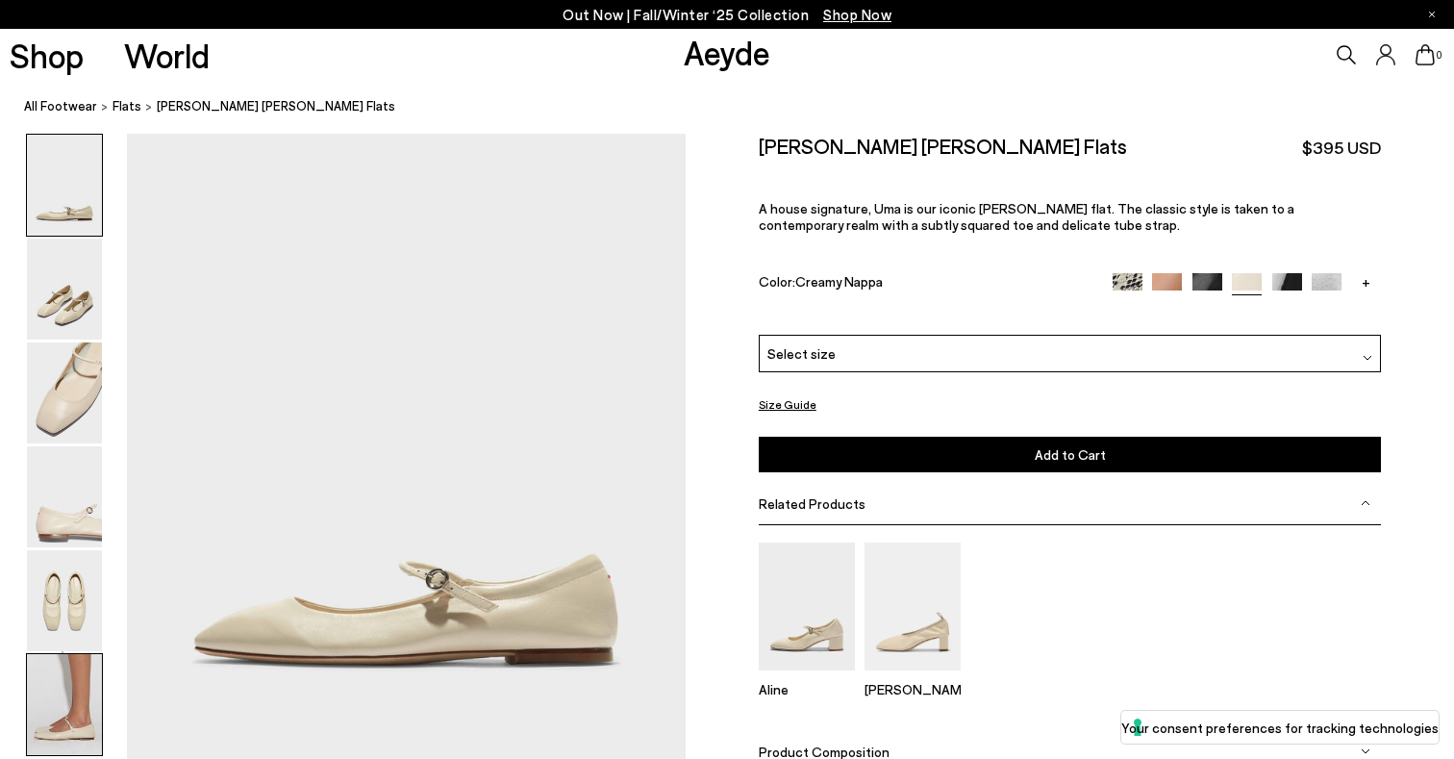
click at [60, 666] on img at bounding box center [64, 704] width 75 height 101
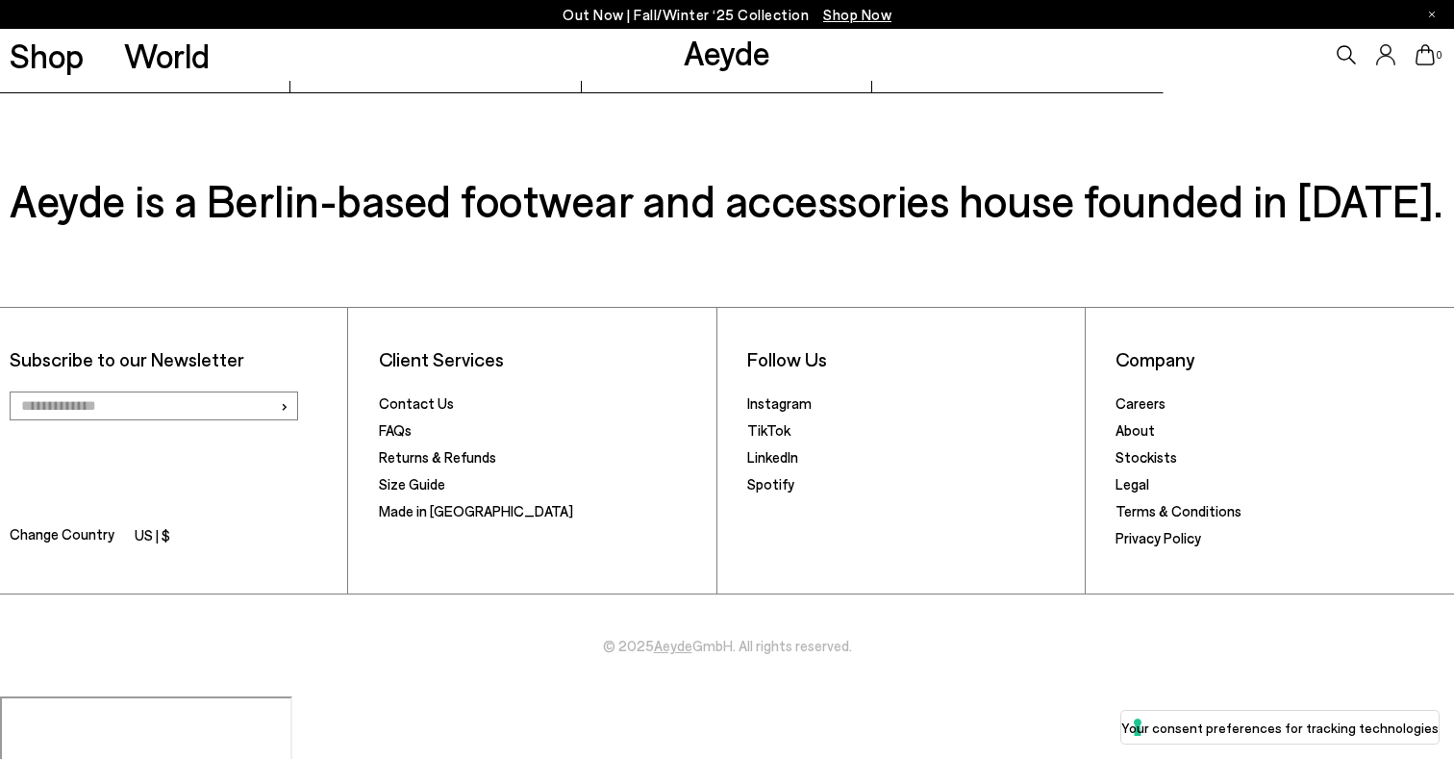
scroll to position [6159, 0]
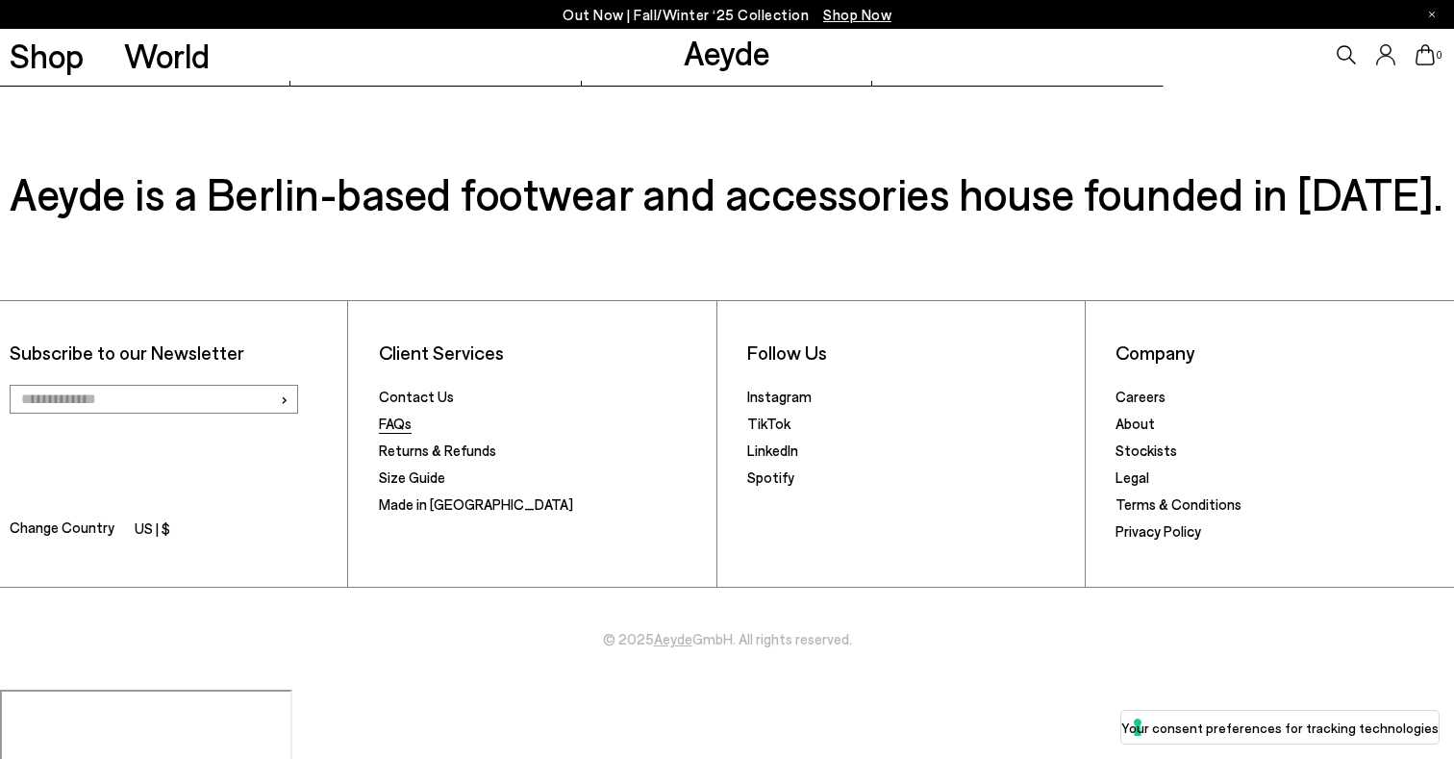
click at [399, 427] on link "FAQs" at bounding box center [395, 423] width 33 height 17
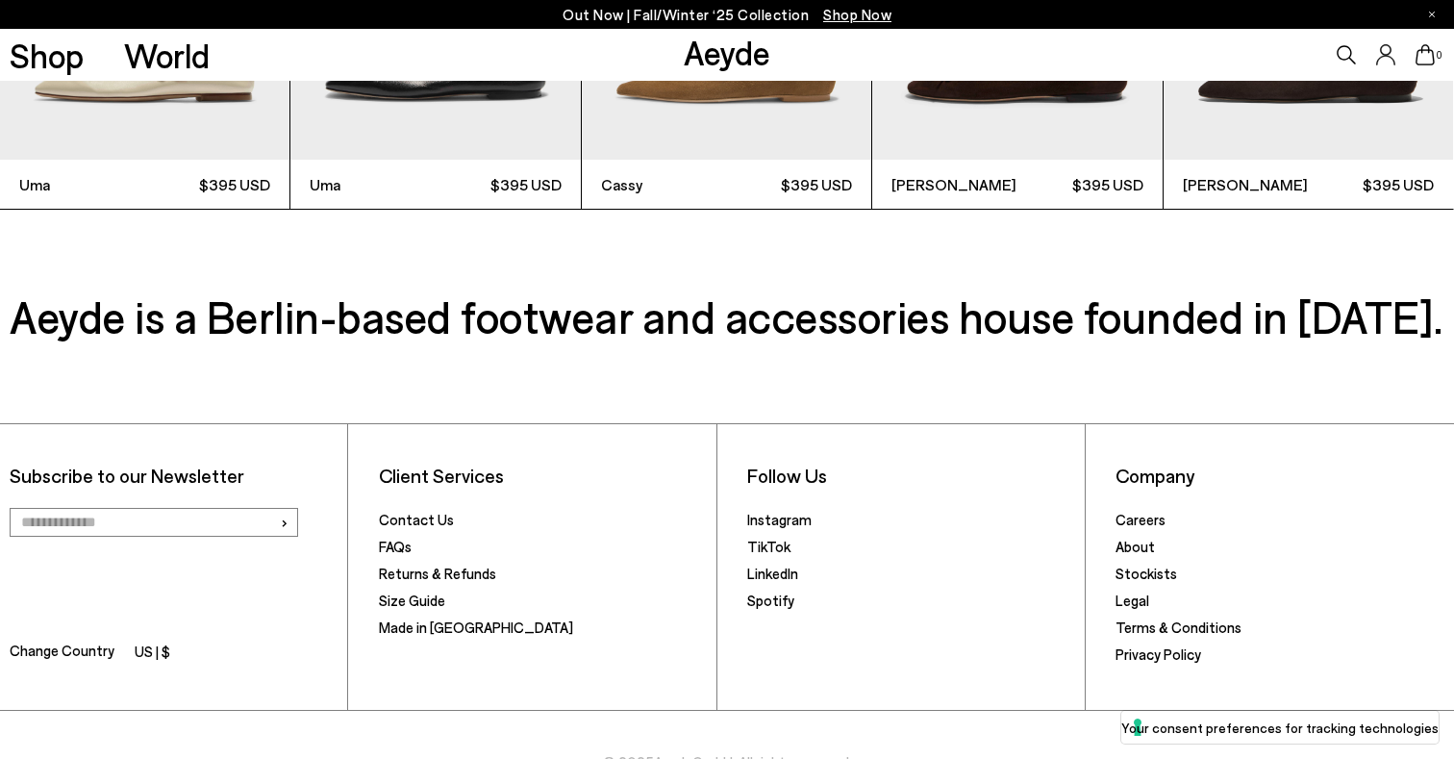
scroll to position [6159, 0]
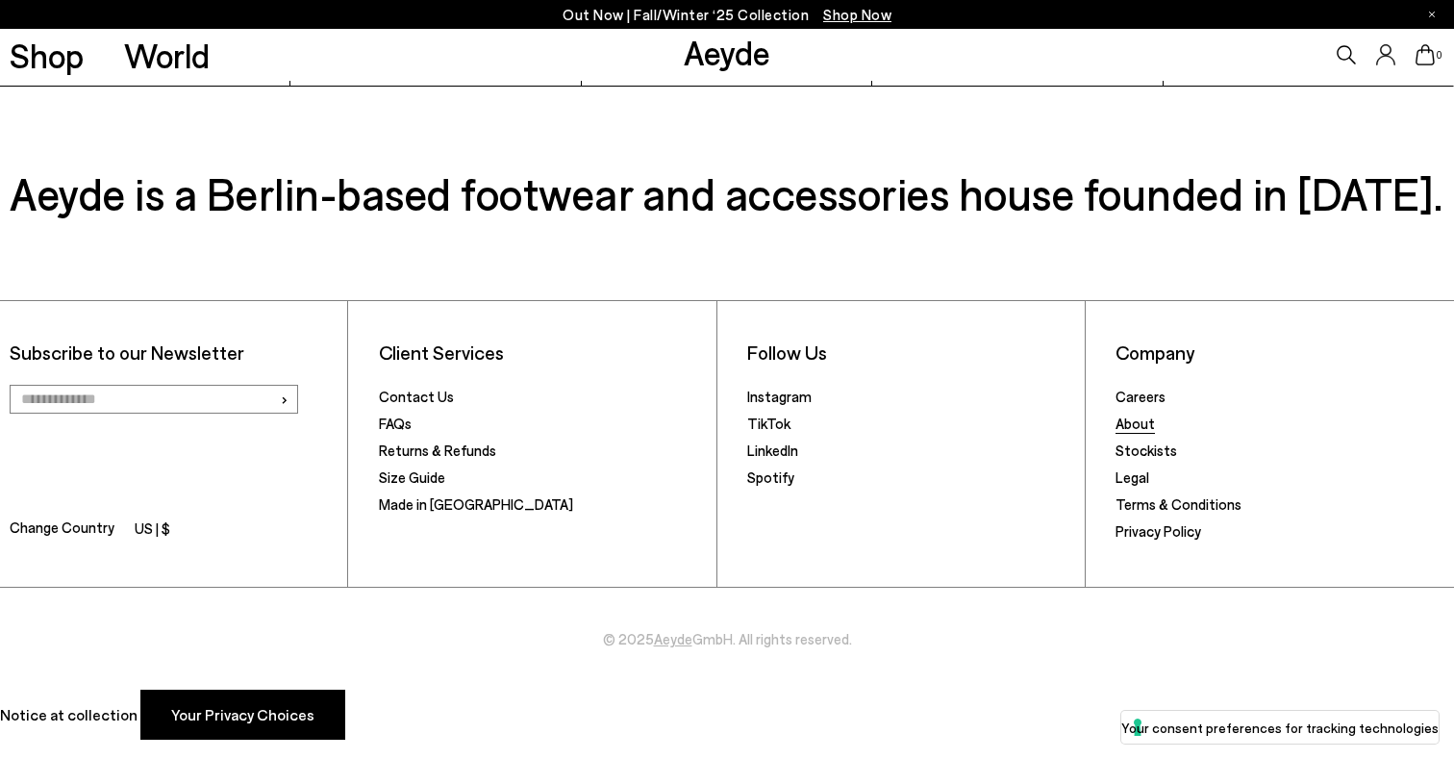
click at [1146, 427] on link "About" at bounding box center [1135, 423] width 39 height 17
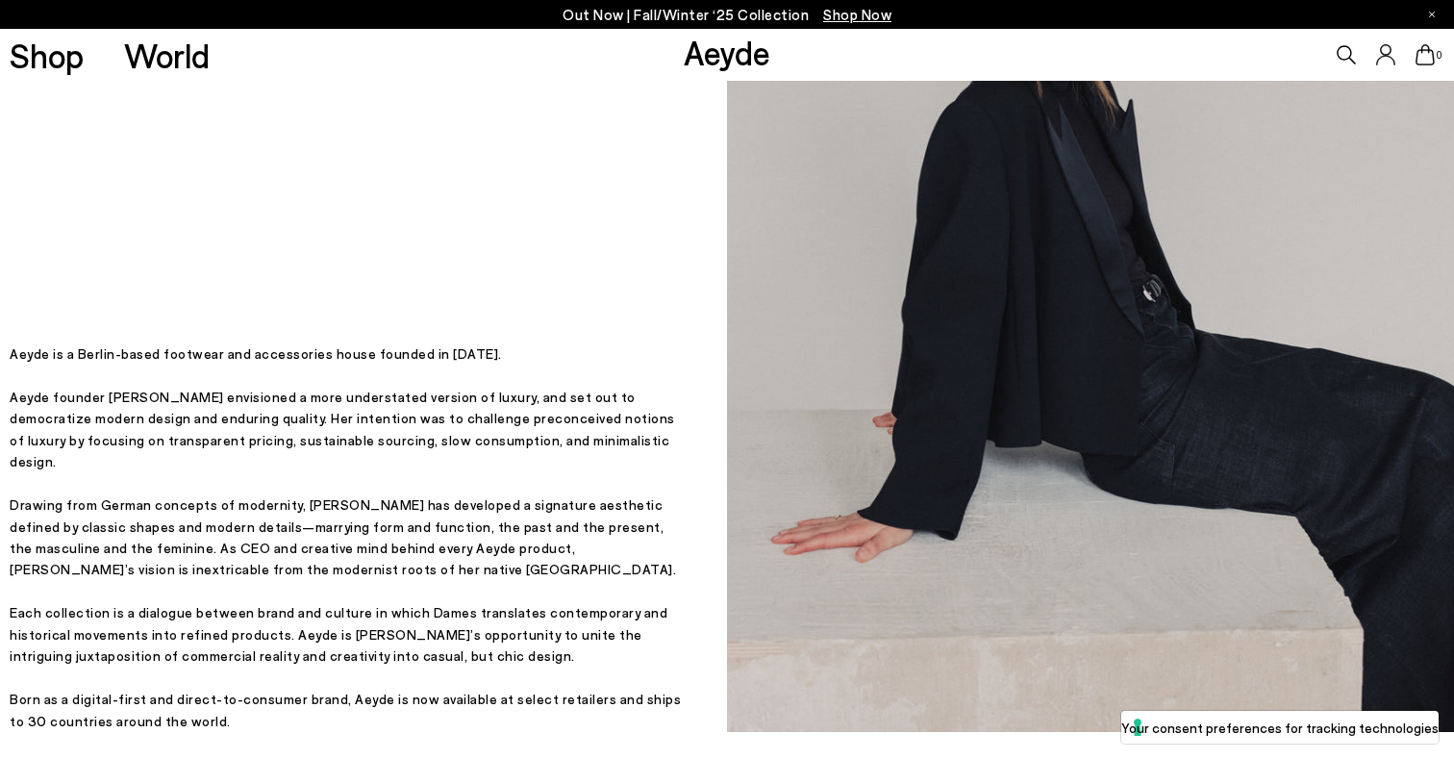
scroll to position [940, 0]
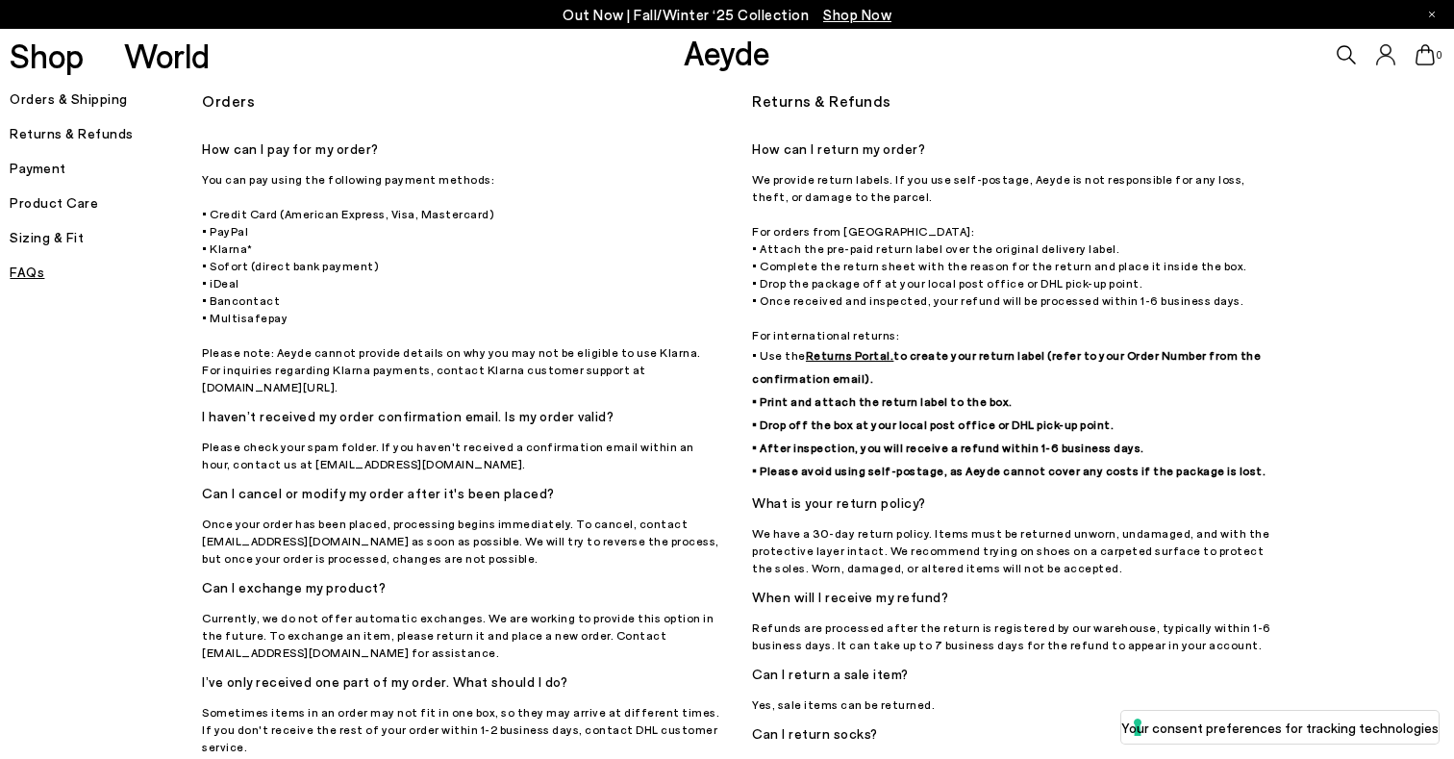
click at [105, 100] on h5 "Orders & Shipping" at bounding box center [106, 99] width 192 height 27
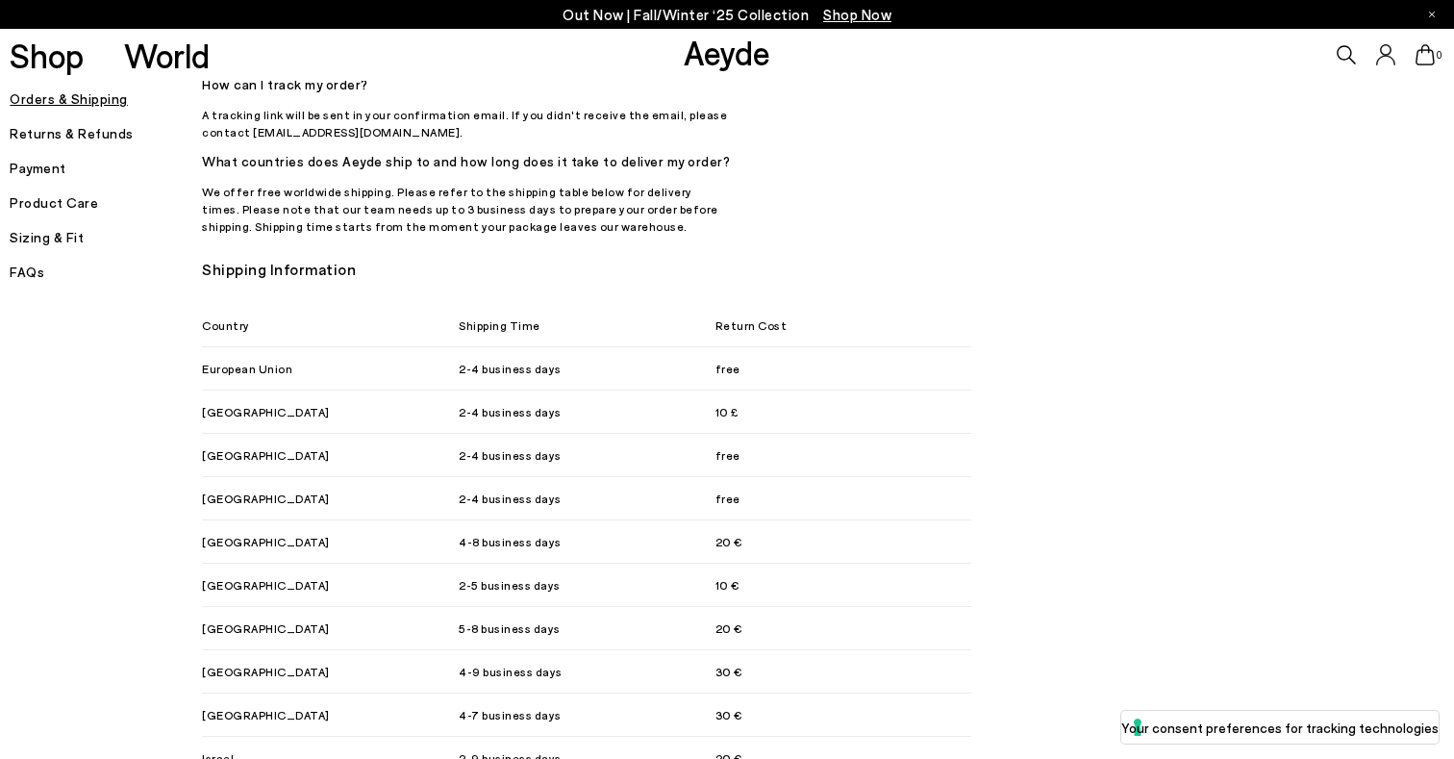
scroll to position [703, 0]
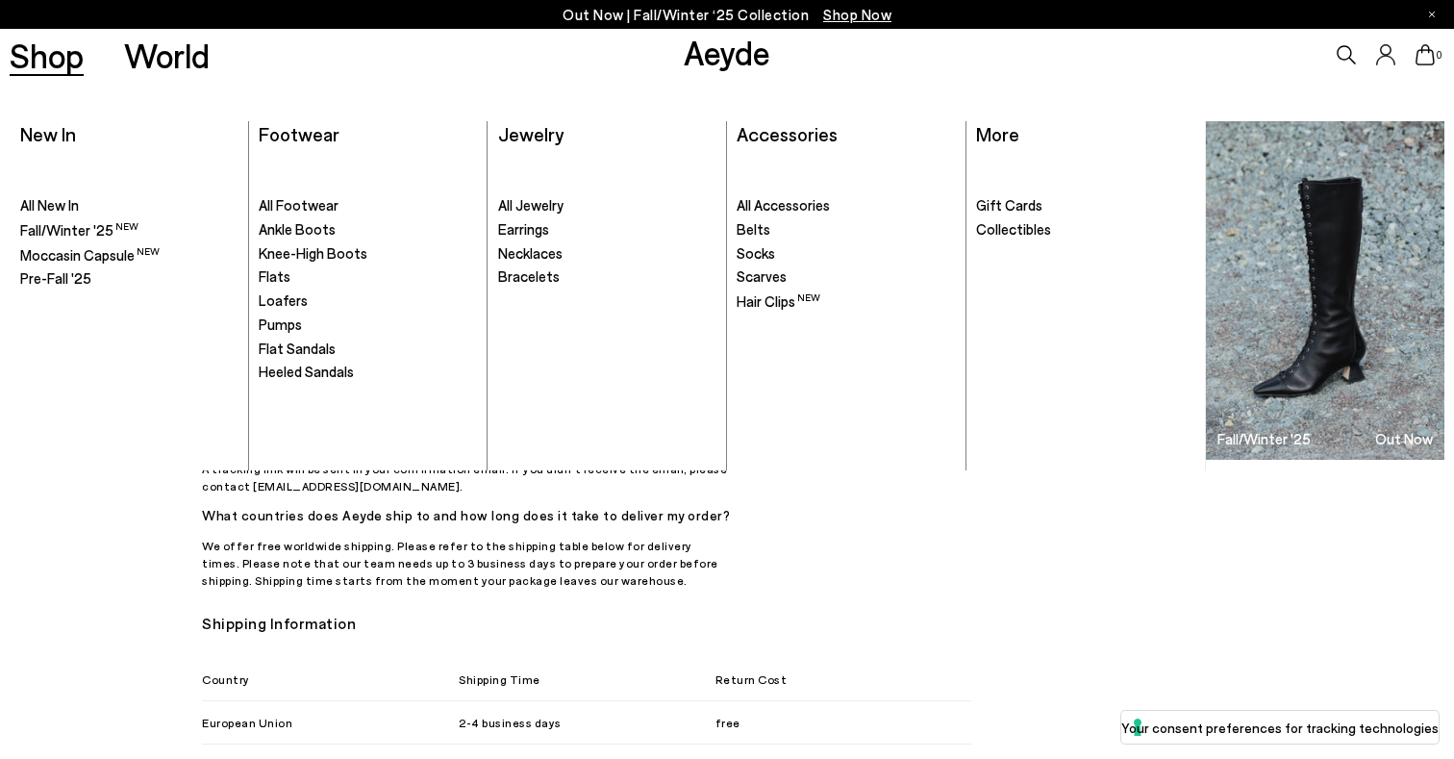
click at [57, 38] on link "Shop" at bounding box center [47, 55] width 74 height 34
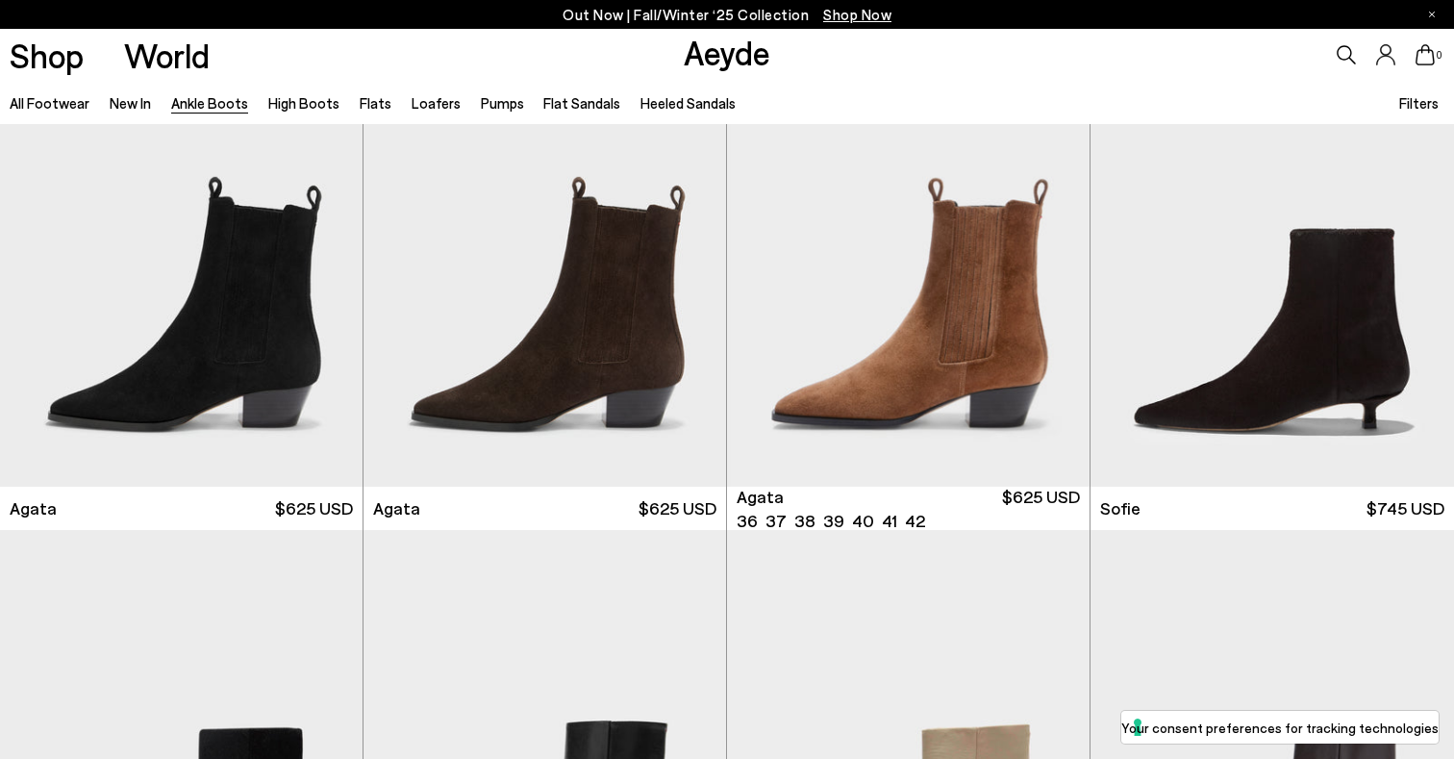
scroll to position [1072, 0]
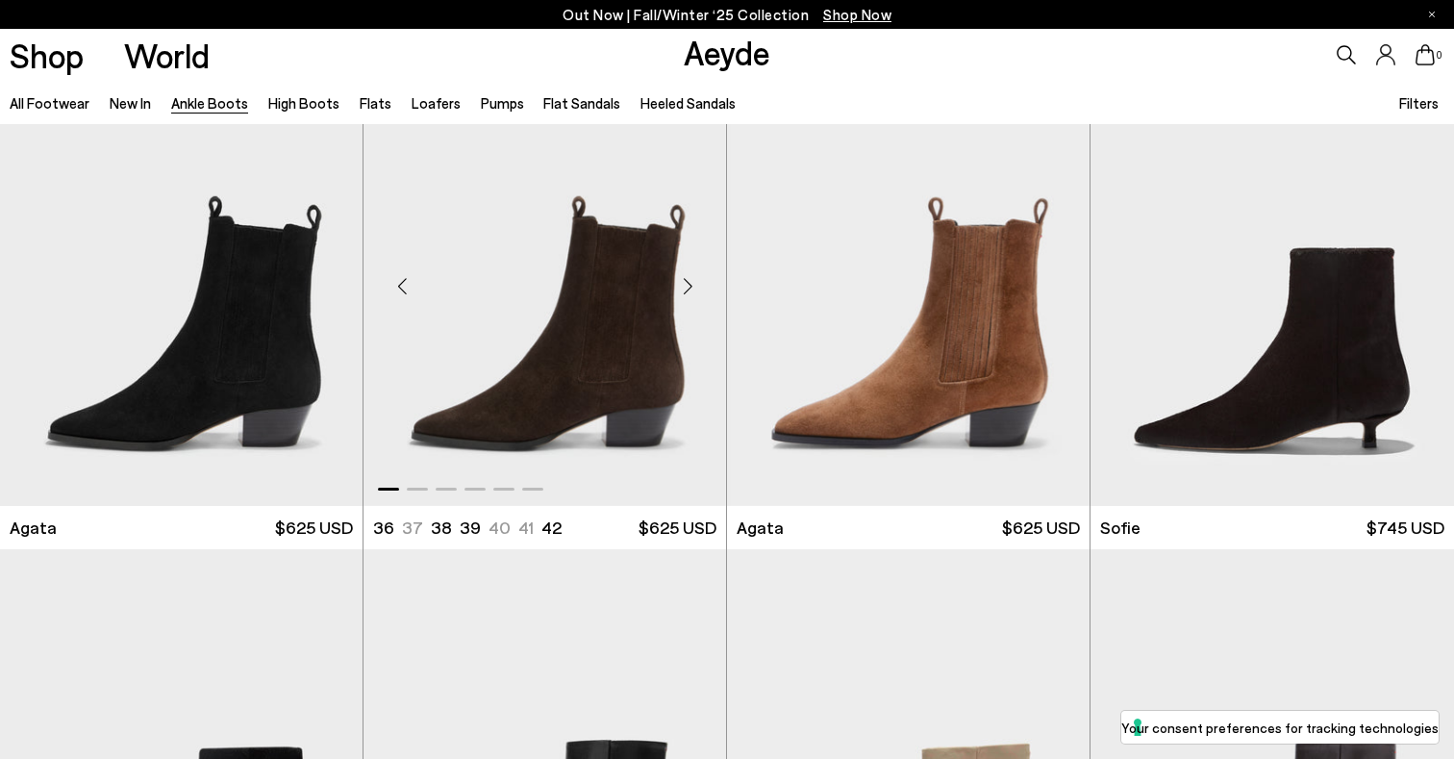
click at [686, 289] on div "Next slide" at bounding box center [688, 286] width 58 height 58
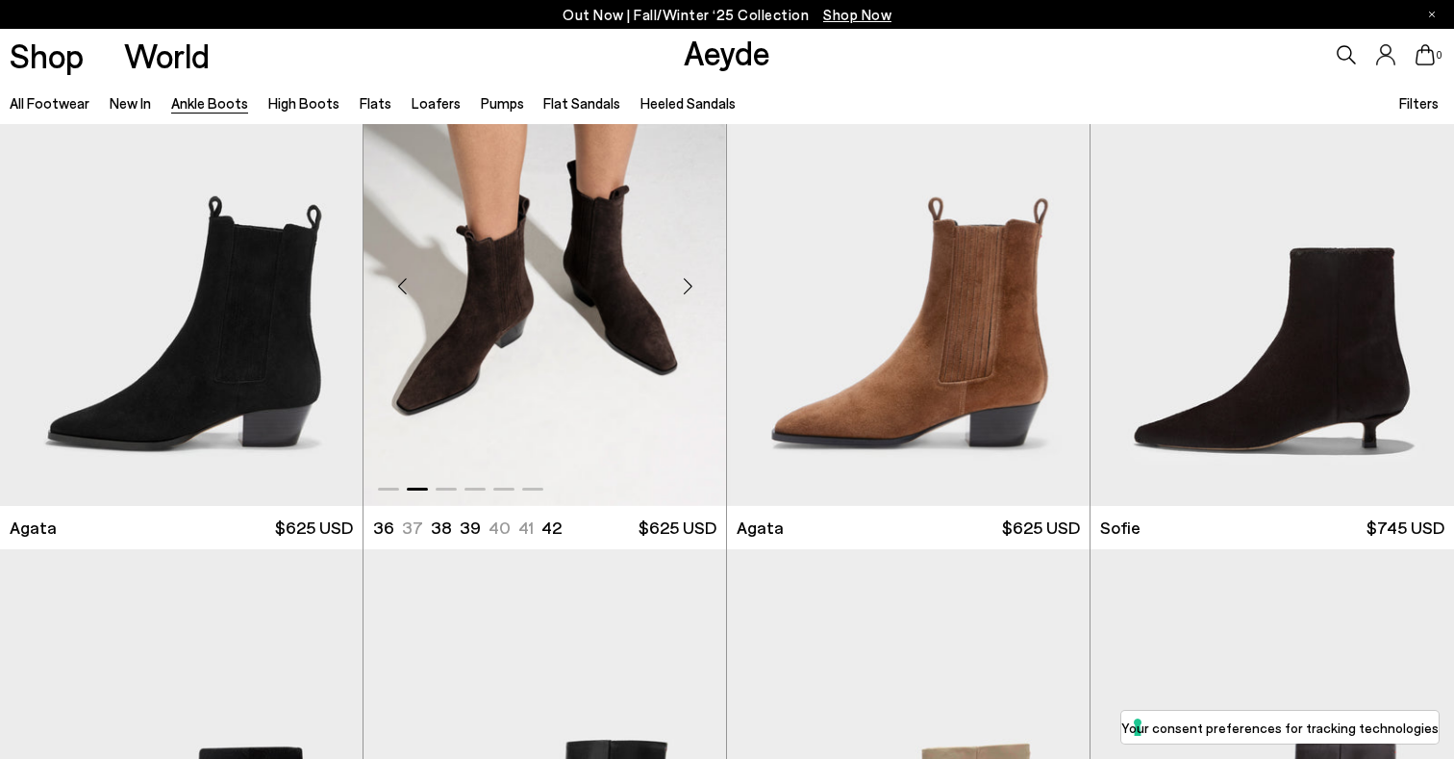
click at [686, 289] on div "Next slide" at bounding box center [688, 286] width 58 height 58
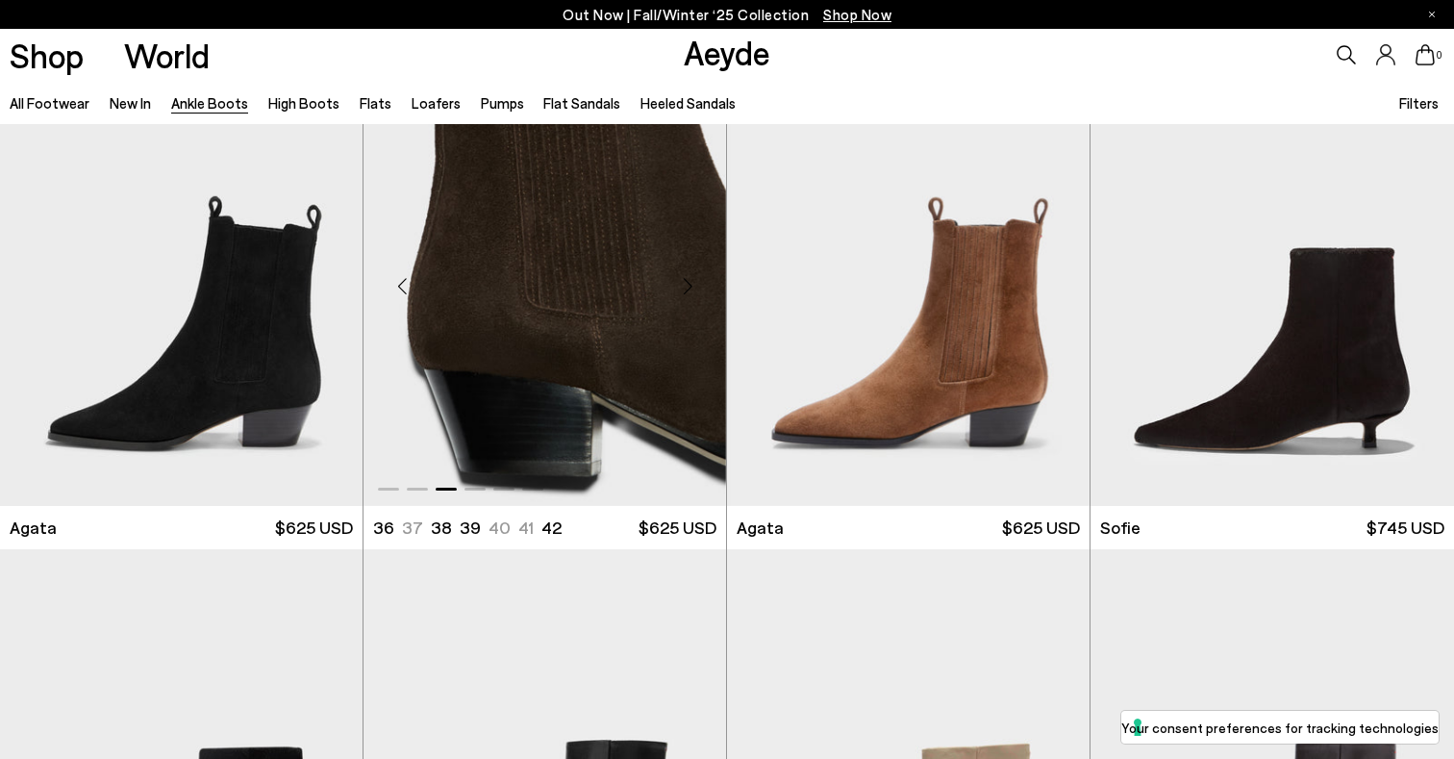
click at [686, 289] on div "Next slide" at bounding box center [688, 286] width 58 height 58
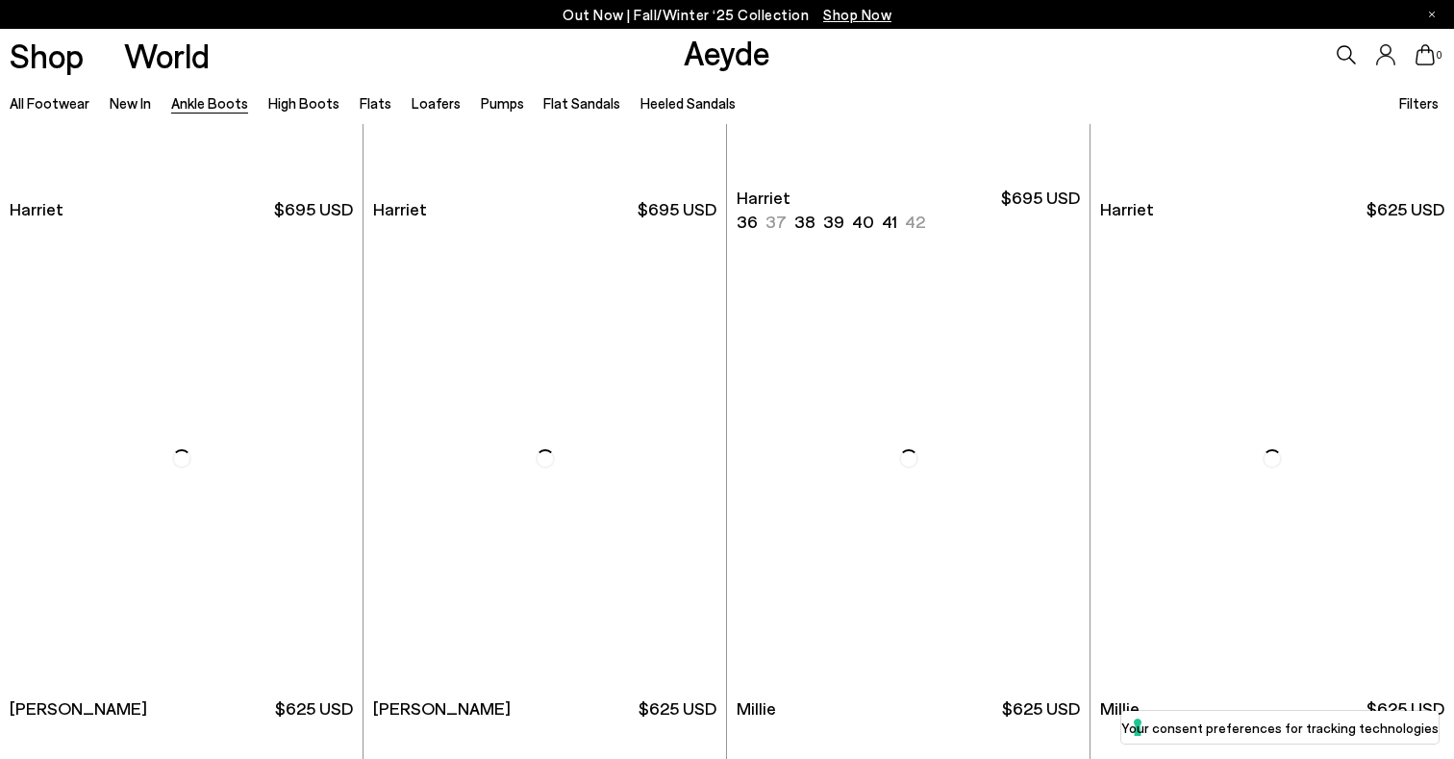
scroll to position [3618, 0]
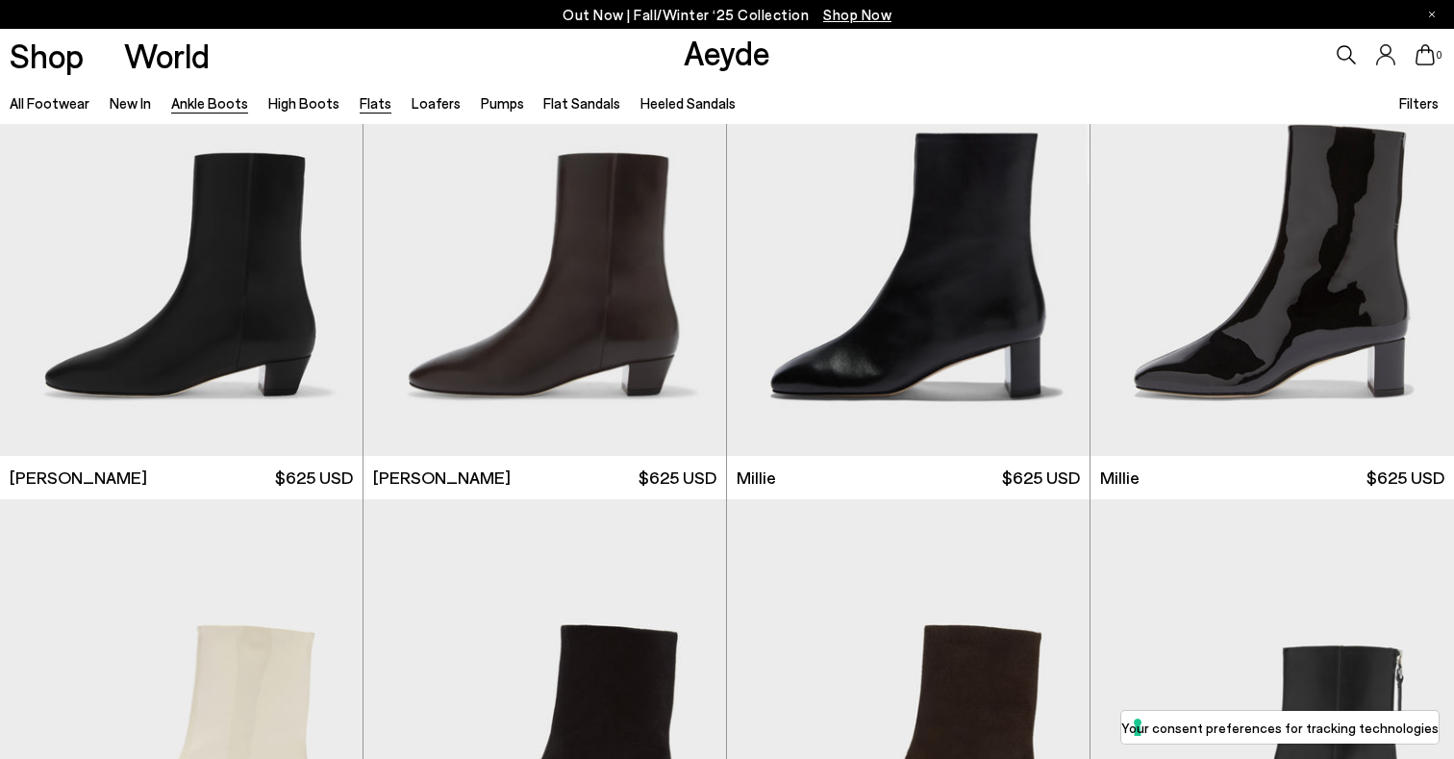
click at [372, 106] on link "Flats" at bounding box center [376, 102] width 32 height 17
click at [374, 102] on link "Flats" at bounding box center [376, 102] width 32 height 17
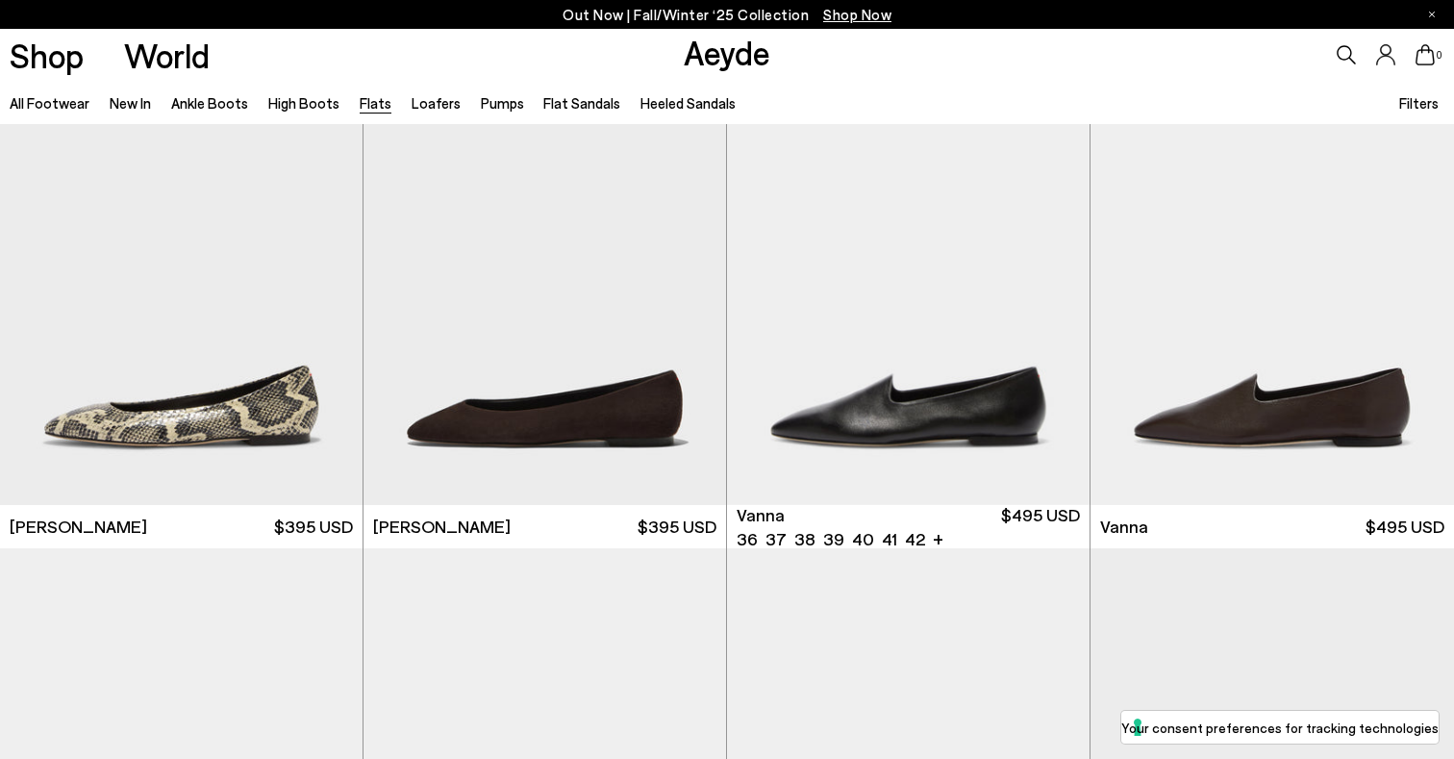
scroll to position [617, 0]
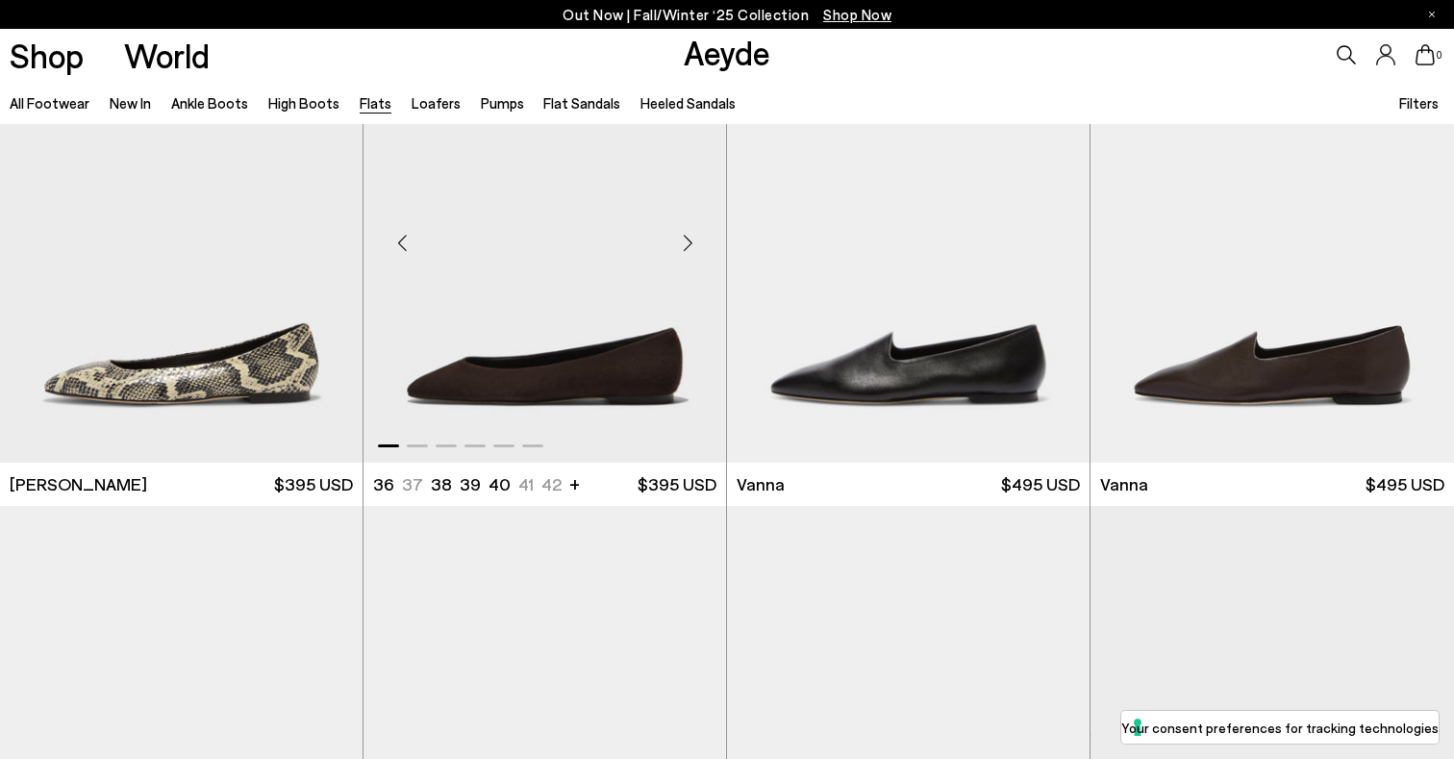
click at [692, 244] on div "Next slide" at bounding box center [688, 243] width 58 height 58
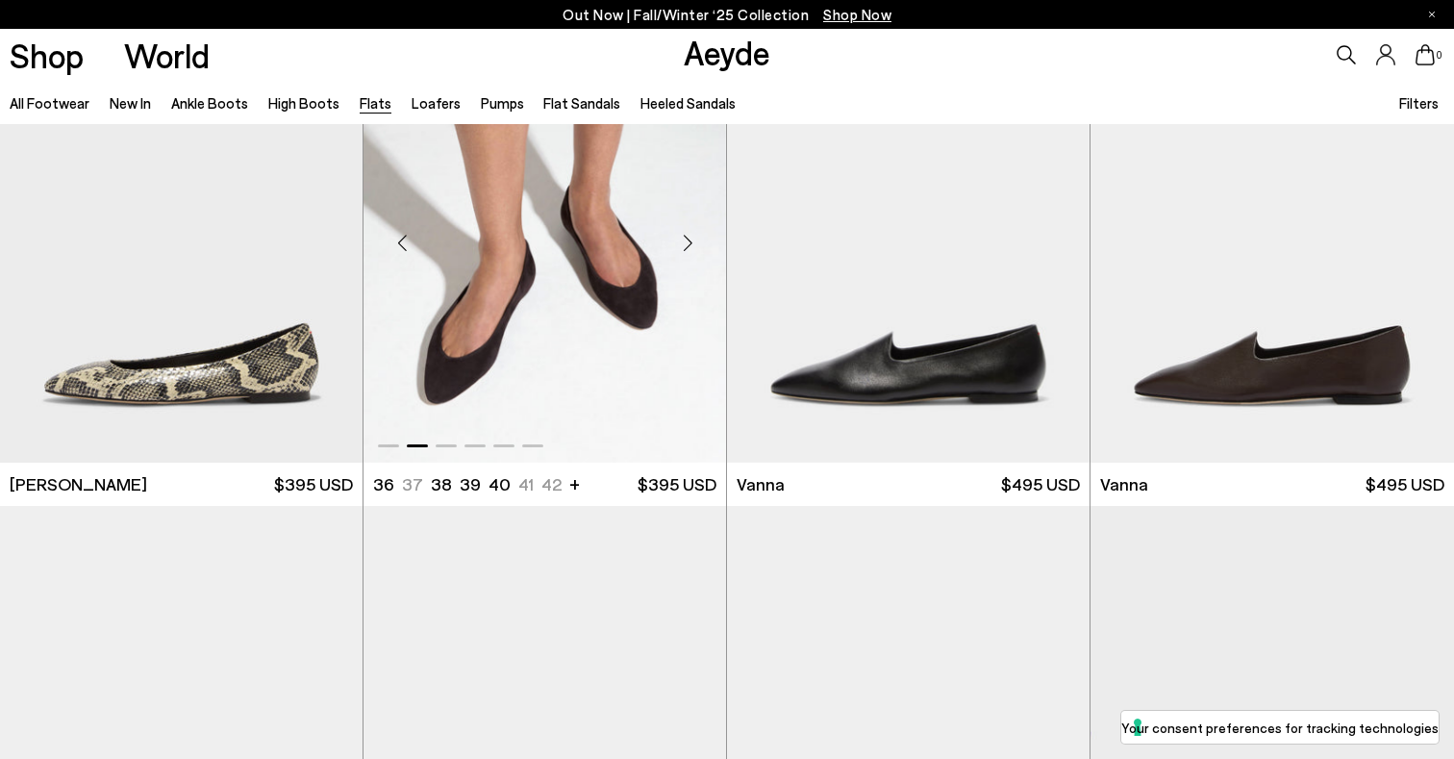
click at [692, 244] on div "Next slide" at bounding box center [688, 243] width 58 height 58
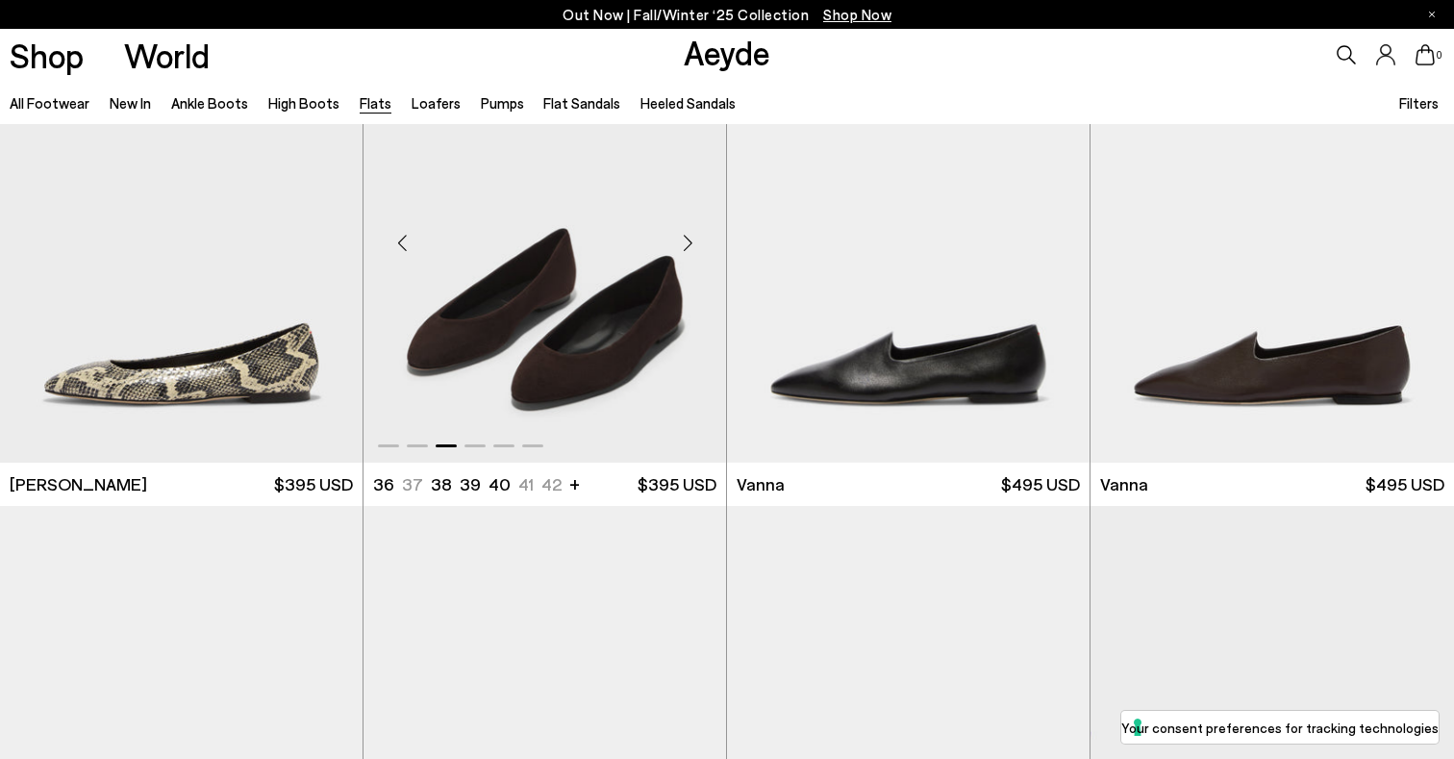
click at [692, 244] on div "Next slide" at bounding box center [688, 243] width 58 height 58
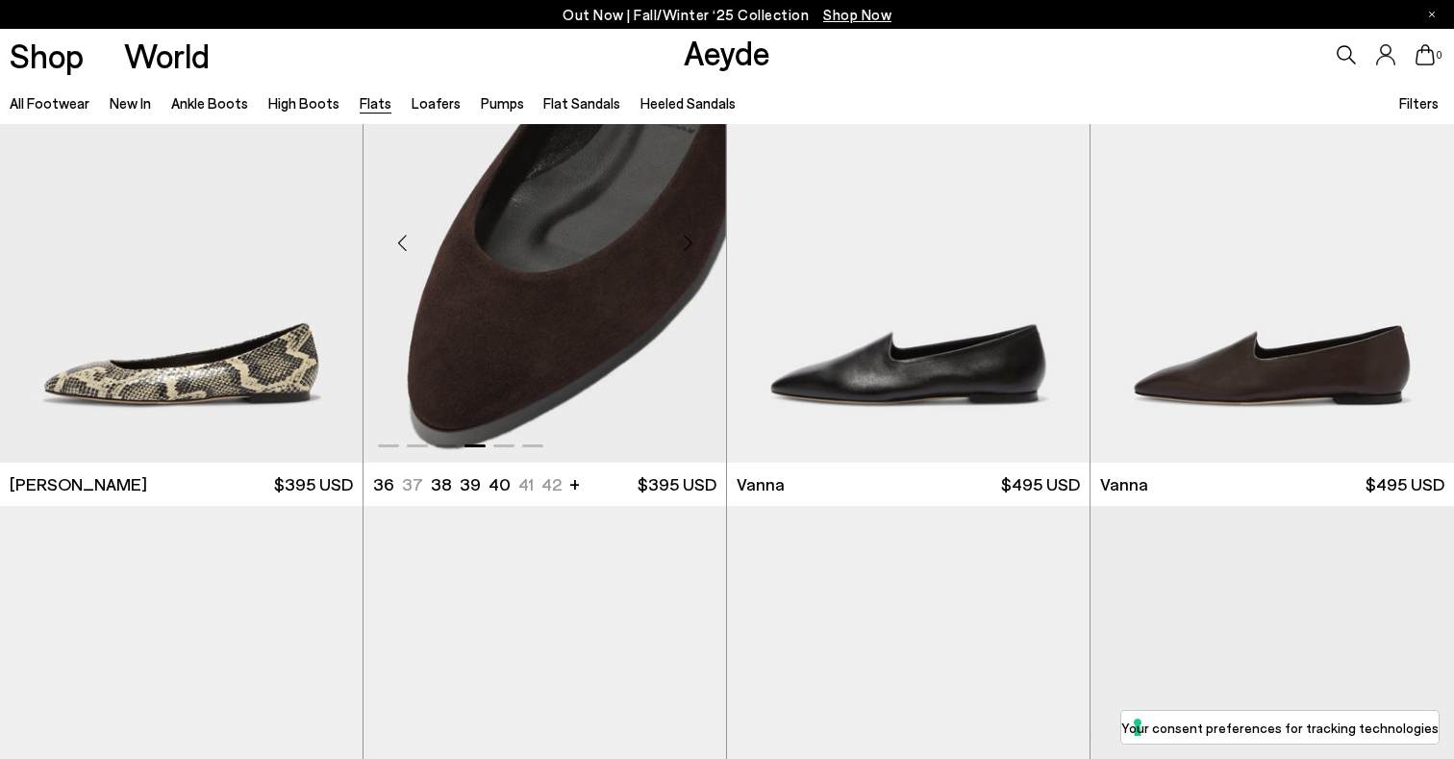
click at [692, 244] on div "Next slide" at bounding box center [688, 243] width 58 height 58
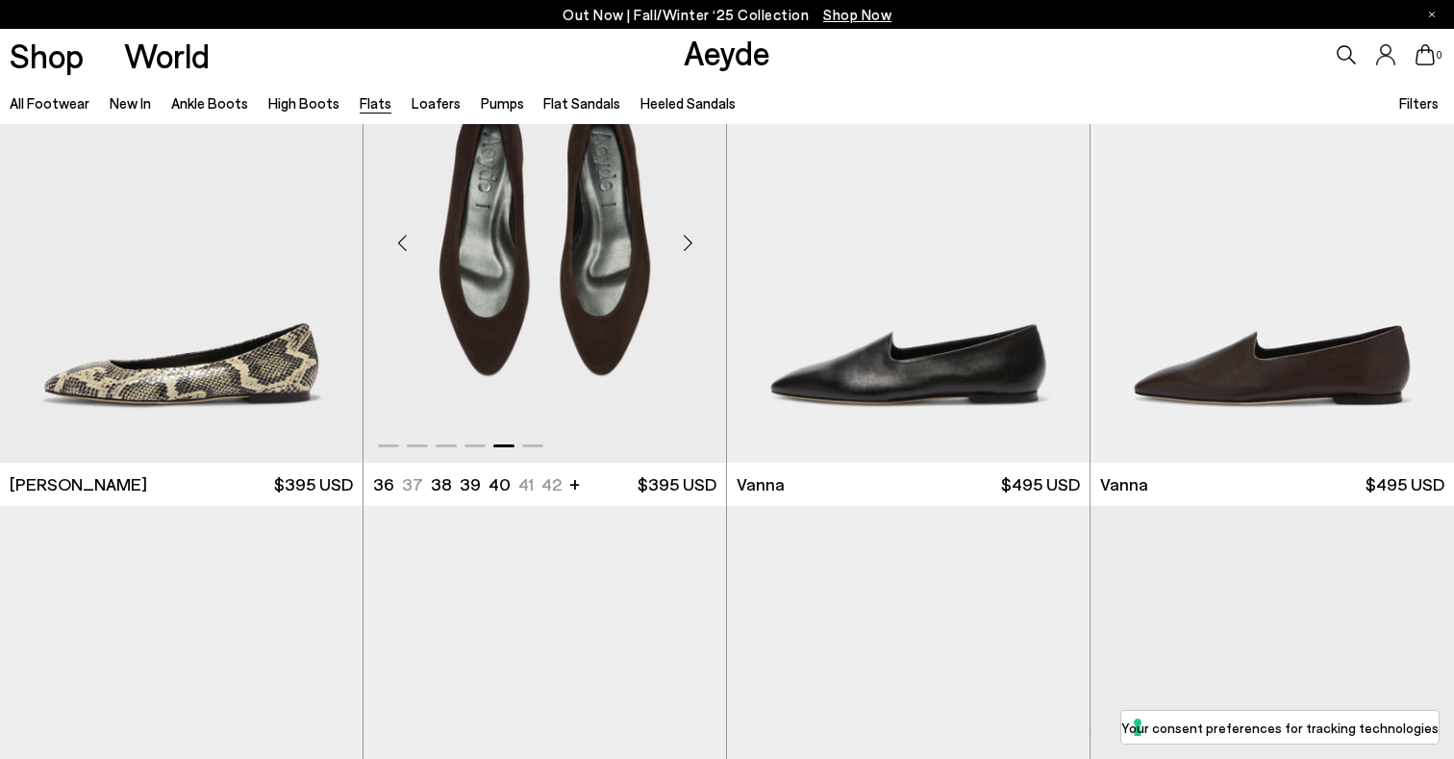
click at [549, 280] on img "5 / 6" at bounding box center [545, 235] width 363 height 456
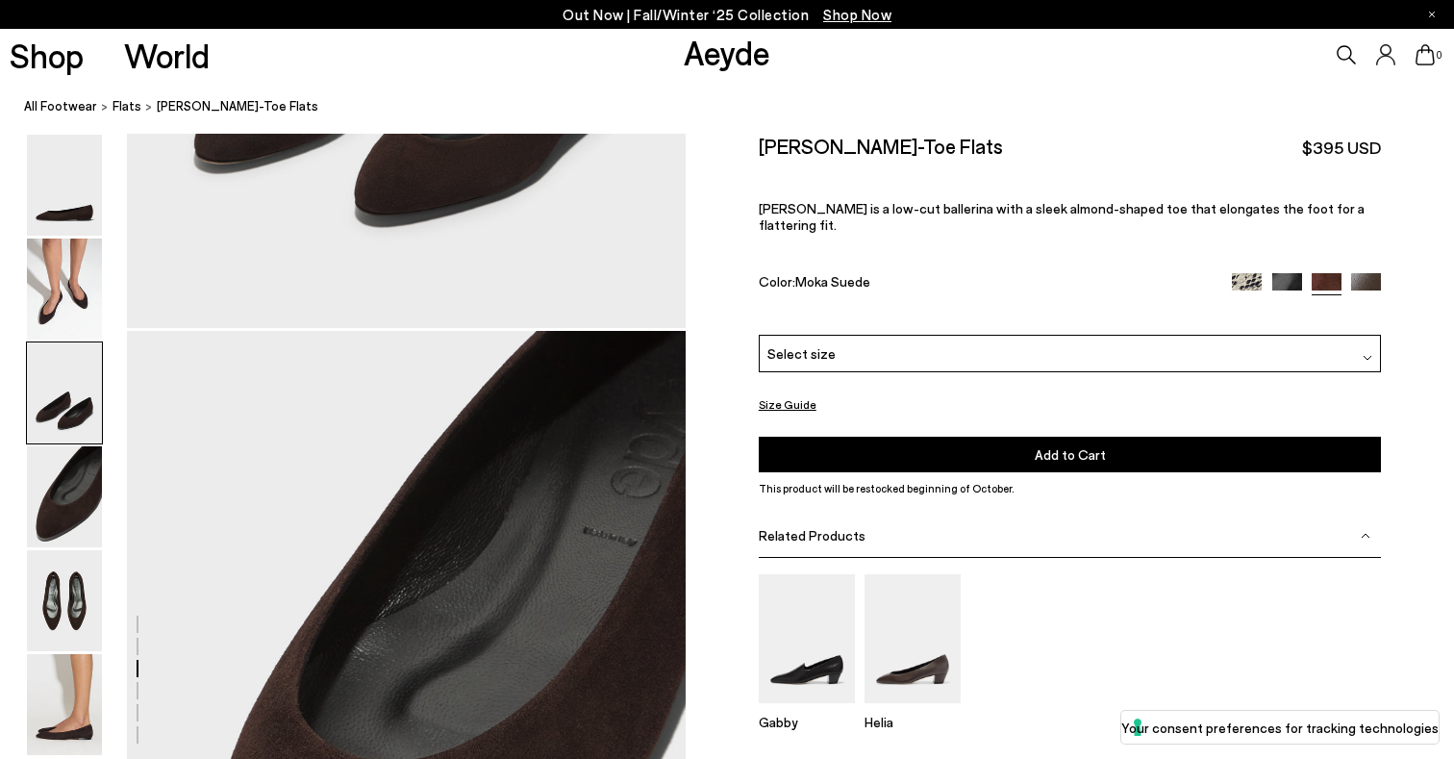
scroll to position [2127, 0]
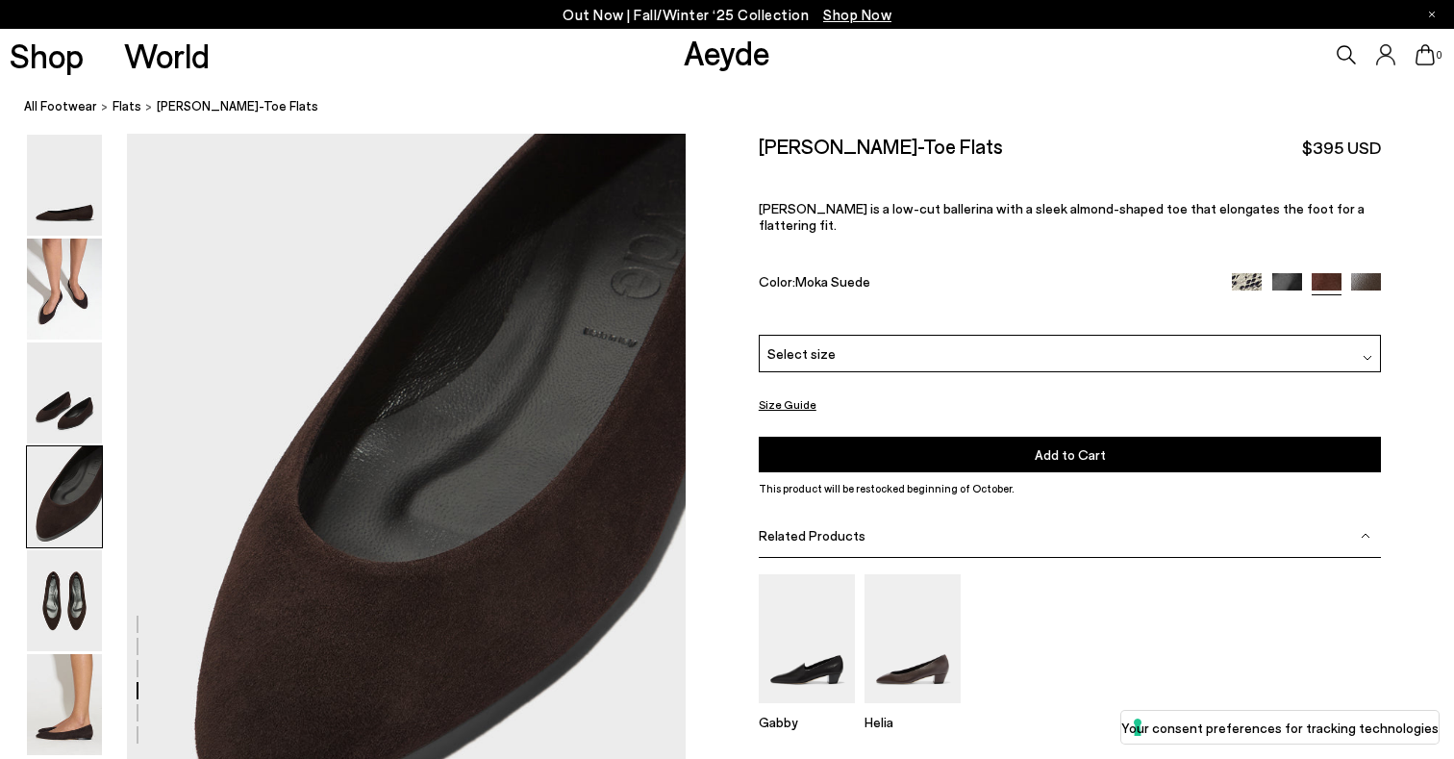
click at [904, 337] on div "Select size" at bounding box center [1070, 354] width 623 height 38
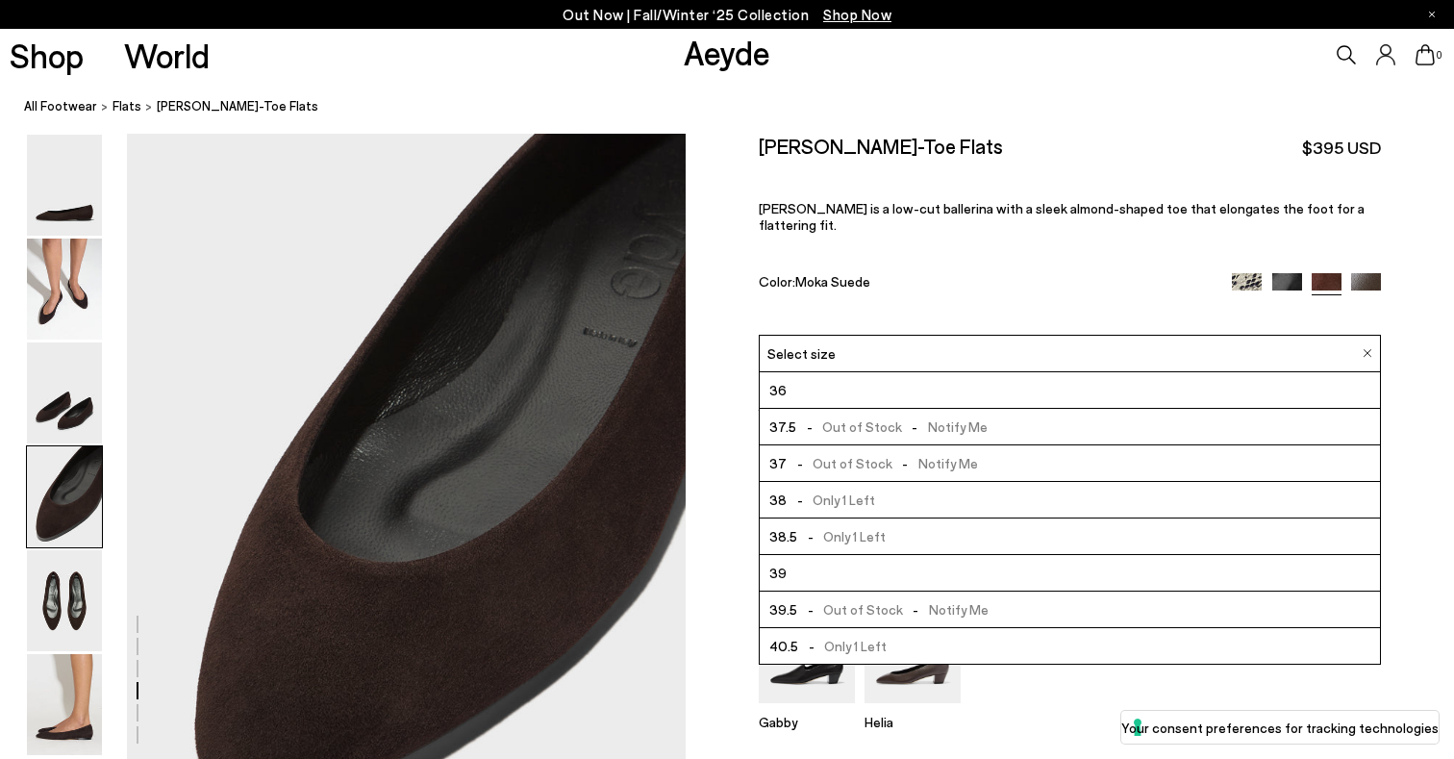
click at [898, 482] on li "38 - Only 1 Left" at bounding box center [1070, 500] width 621 height 37
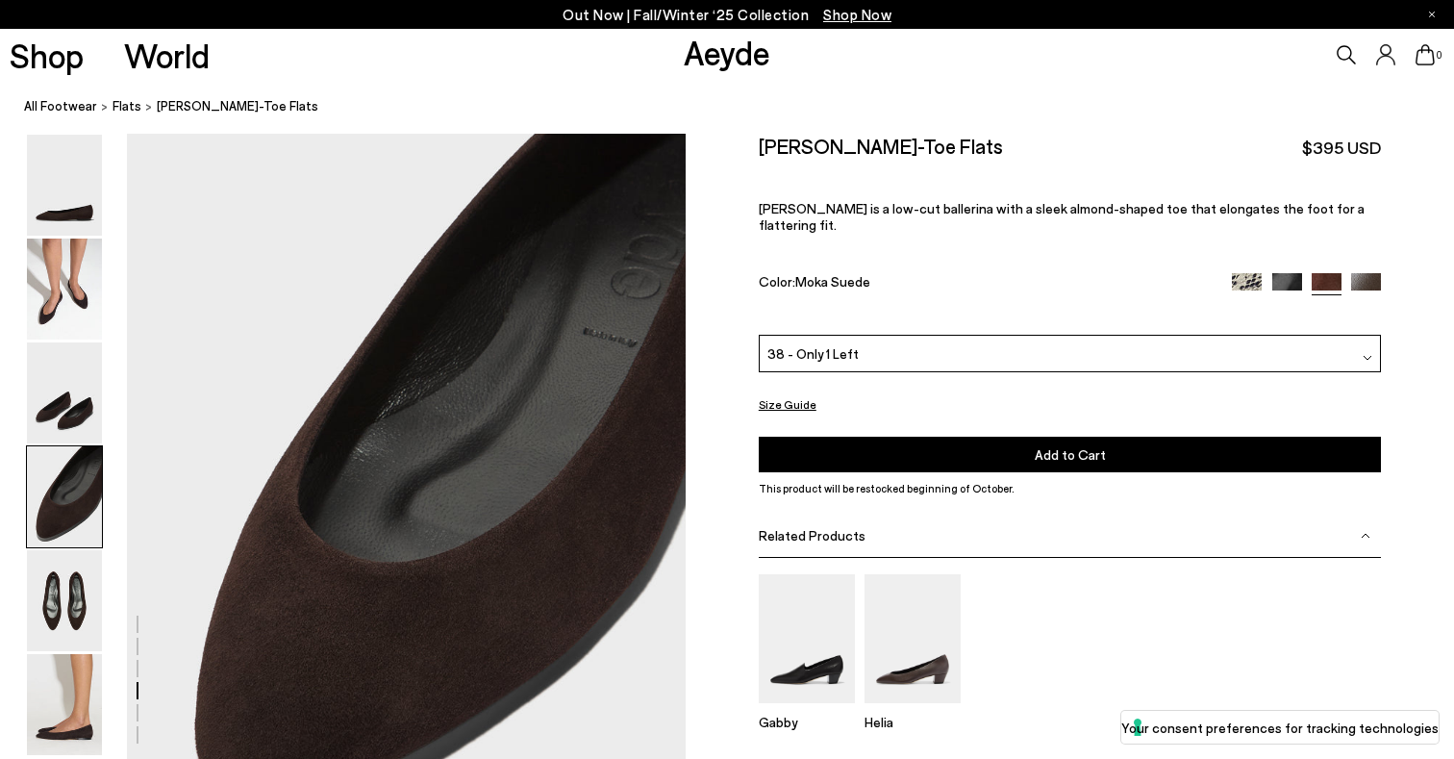
click at [915, 437] on button "Add to Cart Select a Size First" at bounding box center [1070, 455] width 623 height 36
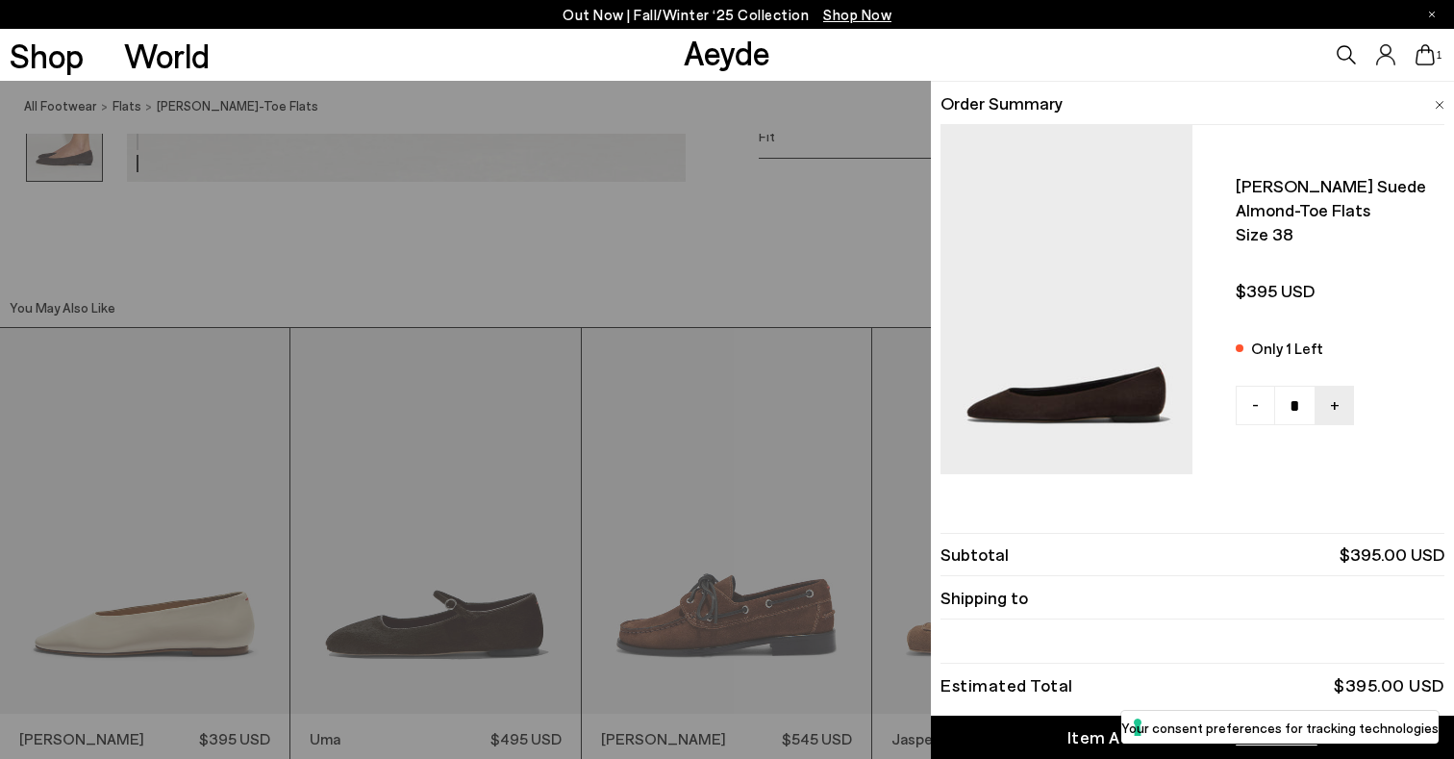
scroll to position [4603, 0]
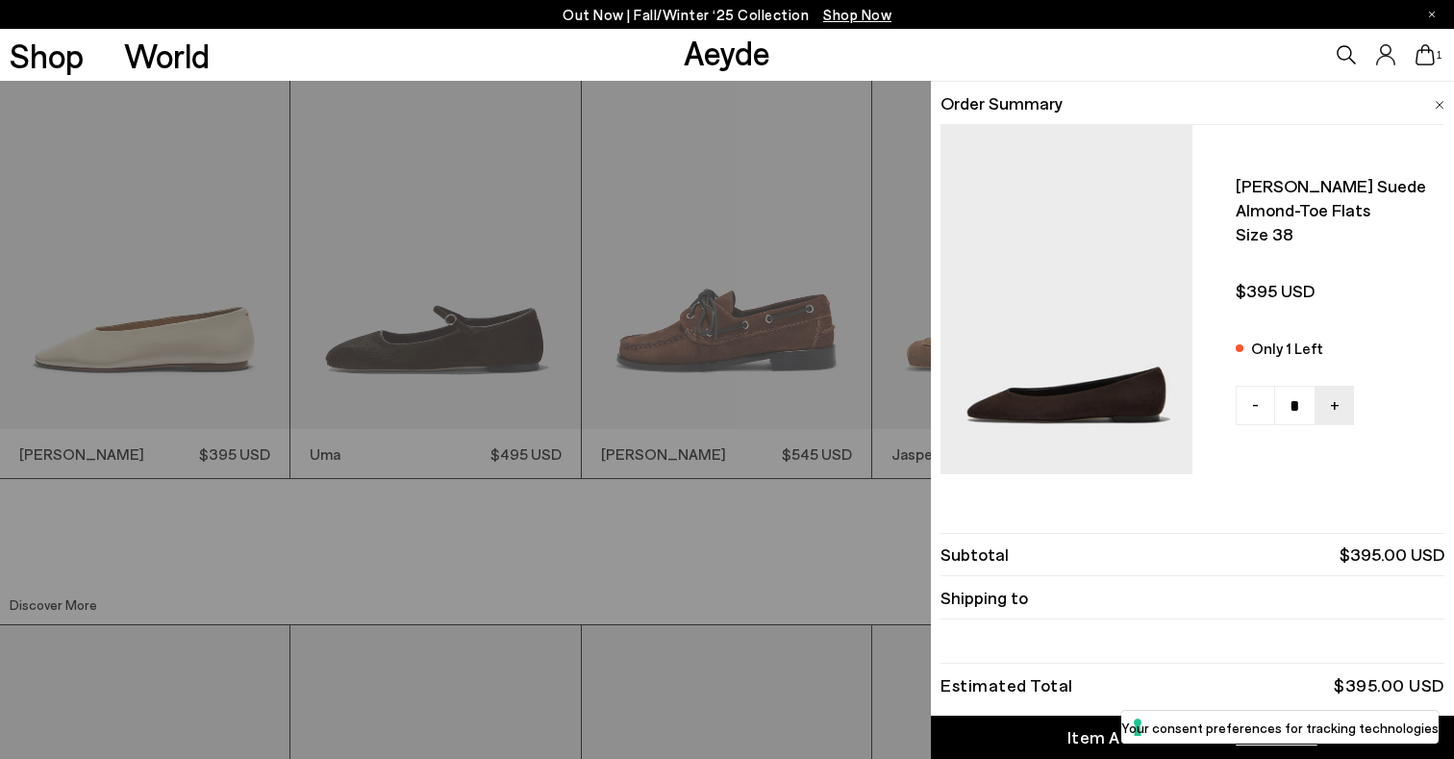
click at [1065, 725] on link "Item Added to Cart View Cart" at bounding box center [1192, 737] width 523 height 43
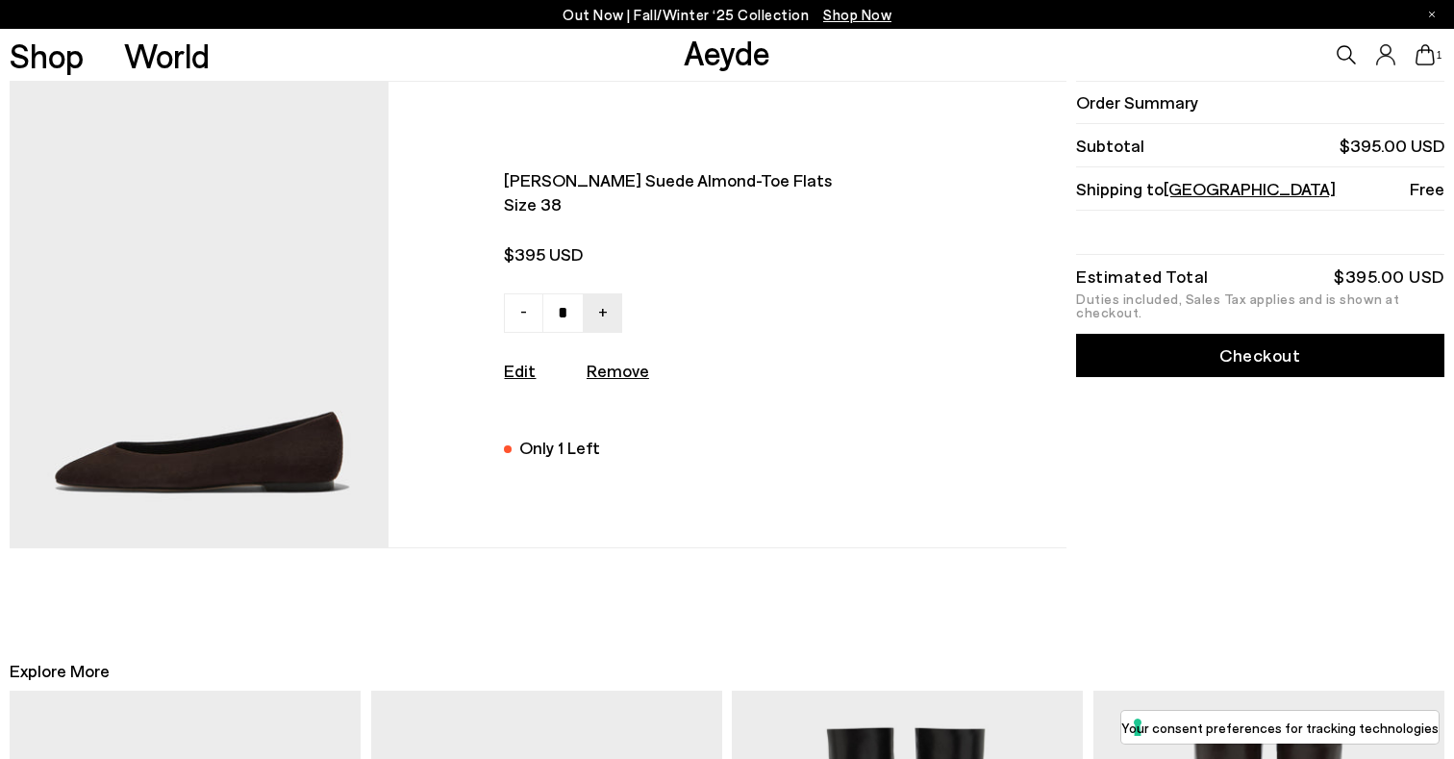
click at [1194, 359] on link "Checkout" at bounding box center [1259, 355] width 367 height 43
